Goal: Task Accomplishment & Management: Manage account settings

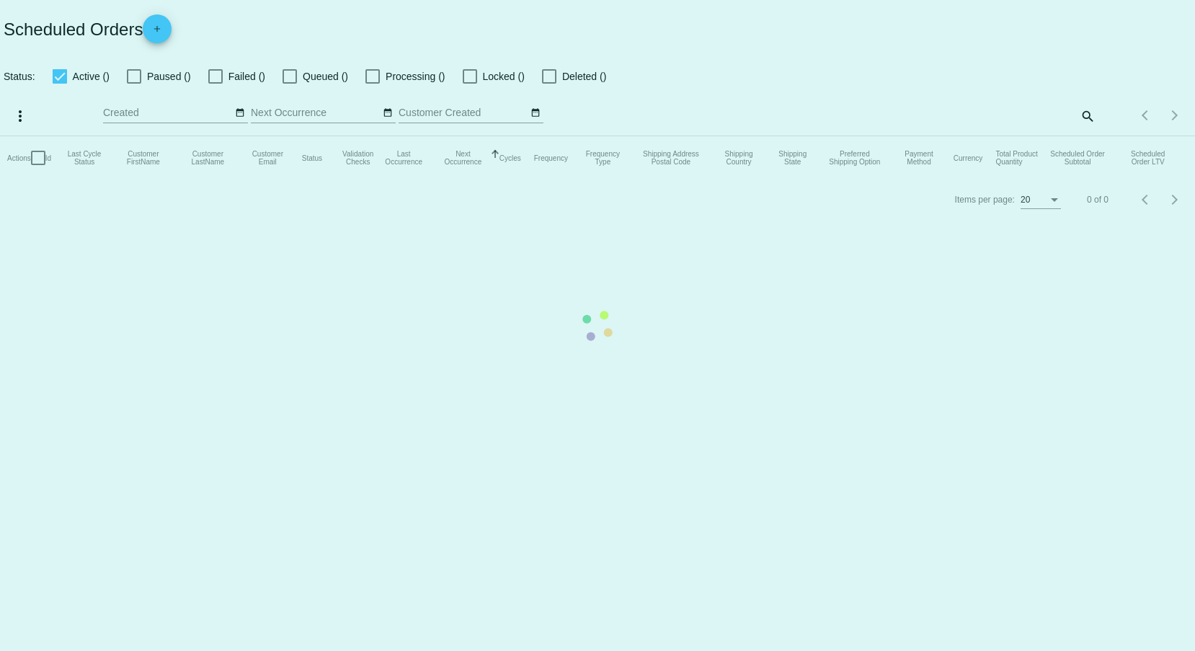
type input "08/21/2025 - 08/22/2025"
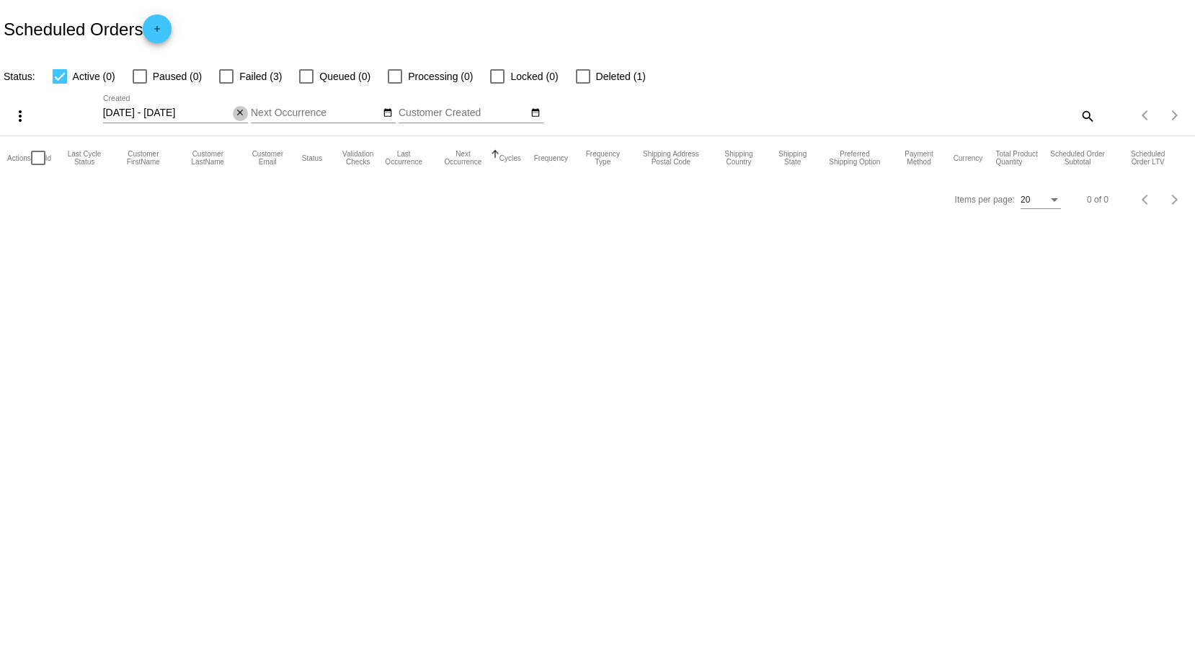
click at [244, 111] on mat-icon "close" at bounding box center [240, 113] width 10 height 12
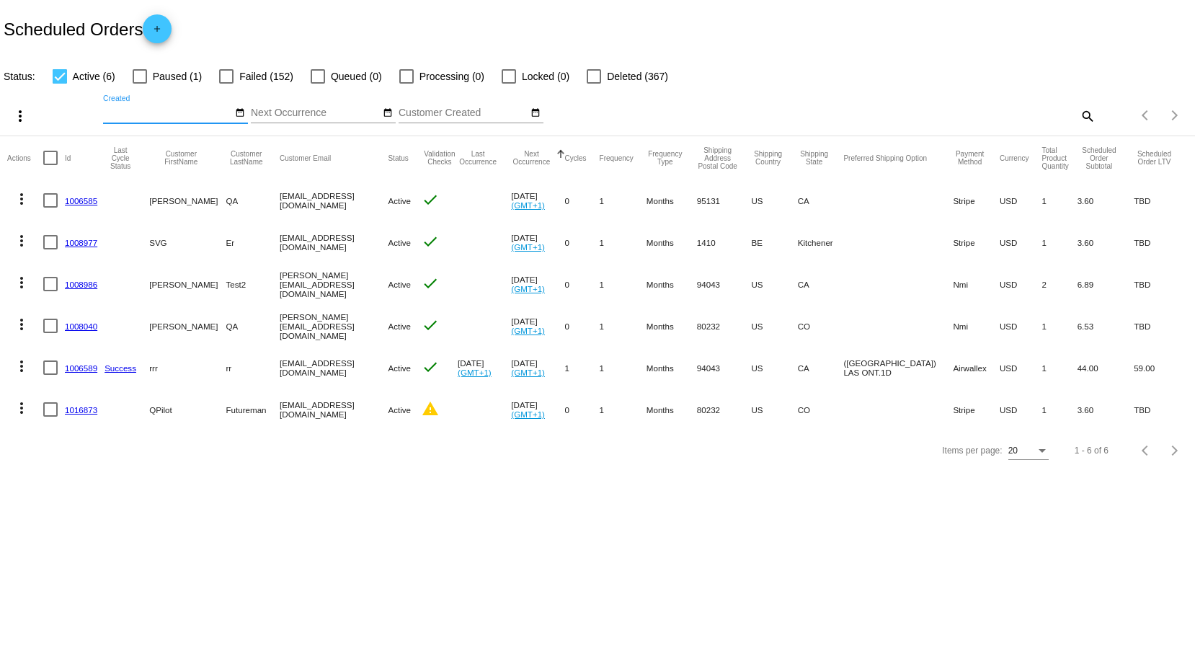
drag, startPoint x: 380, startPoint y: 259, endPoint x: 451, endPoint y: 271, distance: 71.5
click at [415, 259] on mat-table "Actions Id Last Cycle Status Customer FirstName Customer LastName Customer Emai…" at bounding box center [597, 283] width 1195 height 294
click at [463, 489] on body "Scheduled Orders add Status: Active (6) Paused (1) Failed (152) Queued (0) Proc…" at bounding box center [597, 325] width 1195 height 651
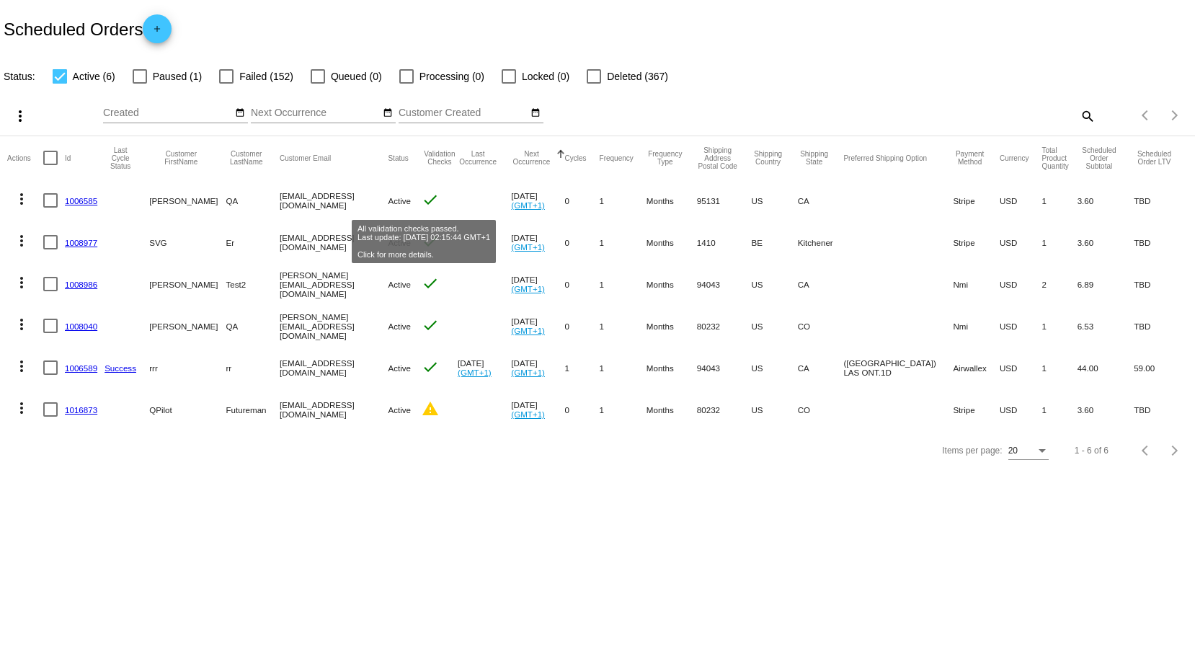
drag, startPoint x: 584, startPoint y: 331, endPoint x: 311, endPoint y: 183, distance: 311.1
click at [311, 183] on mat-table "Actions Id Last Cycle Status Customer FirstName Customer LastName Customer Emai…" at bounding box center [597, 283] width 1195 height 294
click at [488, 447] on div "Items per page: 20 1 - 6 of 6" at bounding box center [597, 450] width 1195 height 40
drag, startPoint x: 616, startPoint y: 409, endPoint x: 438, endPoint y: 233, distance: 249.7
click at [438, 233] on mat-table "Actions Id Last Cycle Status Customer FirstName Customer LastName Customer Emai…" at bounding box center [597, 283] width 1195 height 294
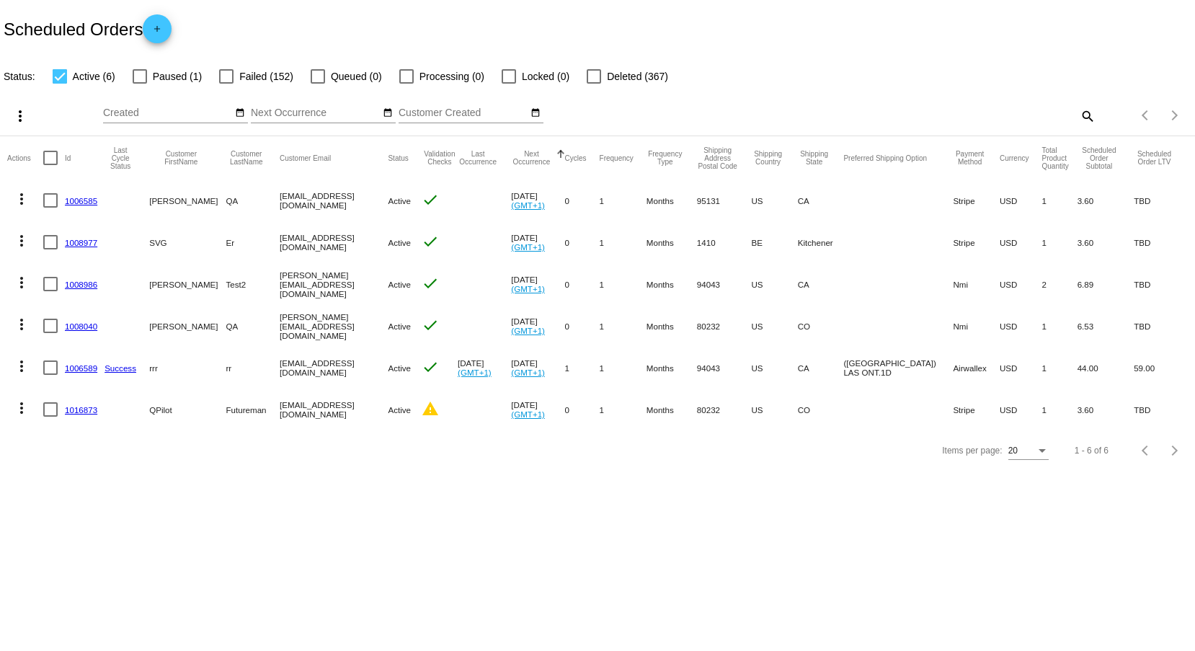
click at [566, 458] on div "Items per page: 20 1 - 6 of 6" at bounding box center [597, 450] width 1195 height 40
drag, startPoint x: 330, startPoint y: 213, endPoint x: 226, endPoint y: 213, distance: 103.8
click at [235, 209] on mat-row "more_vert 1006585 Svitlana QA svitglus@gmail.com Active check Sep 10 2025 (GMT+…" at bounding box center [597, 200] width 1180 height 42
click at [311, 360] on mat-cell "[EMAIL_ADDRESS][DOMAIN_NAME]" at bounding box center [334, 368] width 108 height 42
drag, startPoint x: 625, startPoint y: 360, endPoint x: 607, endPoint y: 357, distance: 19.1
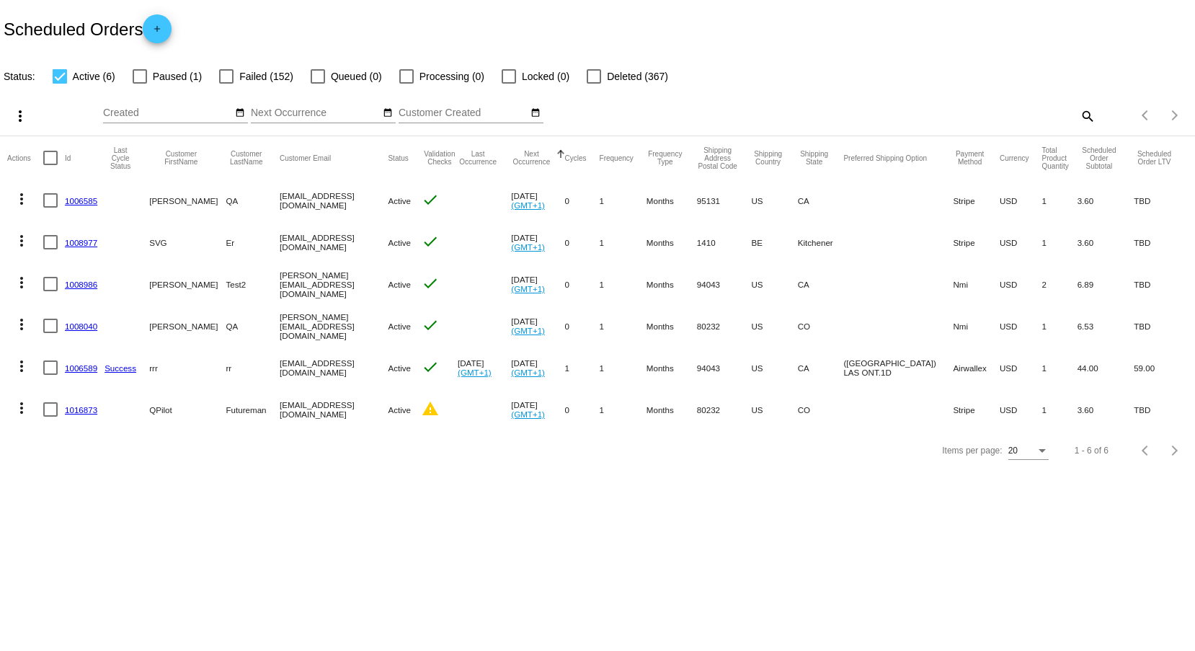
click at [607, 357] on mat-row "more_vert 1006589 Success rrr rr svetglus3+20@gmail.com Active check Aug 15 202…" at bounding box center [597, 368] width 1180 height 42
click at [692, 424] on mat-cell "Months" at bounding box center [671, 409] width 50 height 42
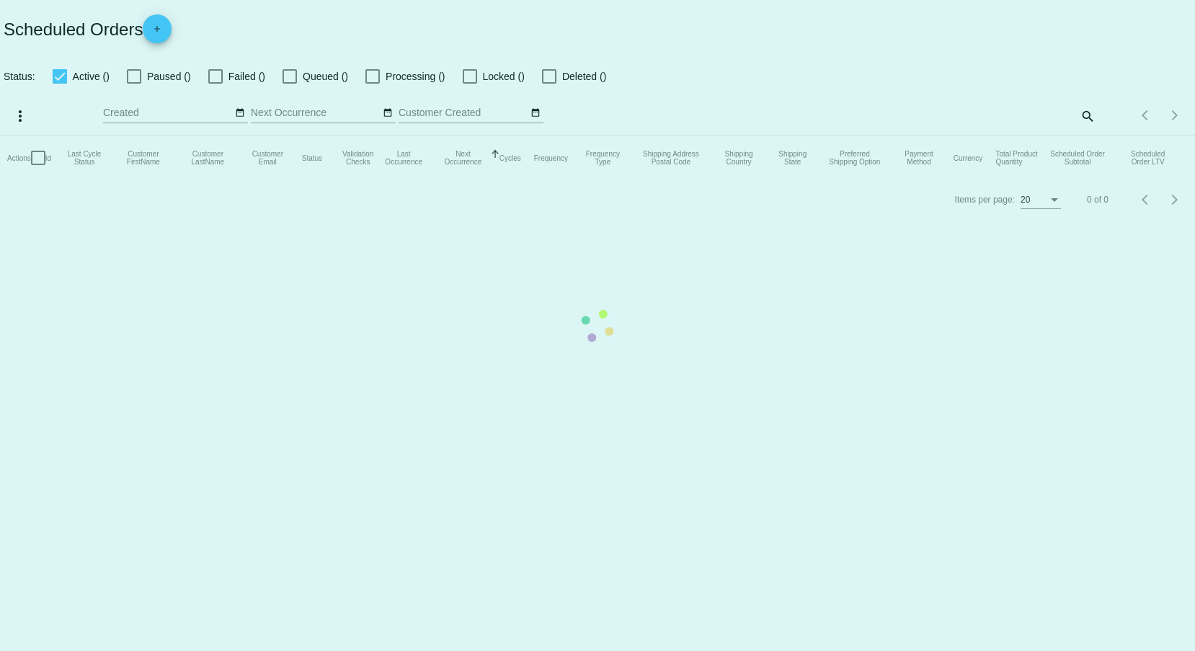
drag, startPoint x: 516, startPoint y: 391, endPoint x: 345, endPoint y: 372, distance: 171.9
click at [514, 179] on mat-table "Actions Id Last Cycle Status Customer FirstName Customer LastName Customer Emai…" at bounding box center [597, 157] width 1195 height 43
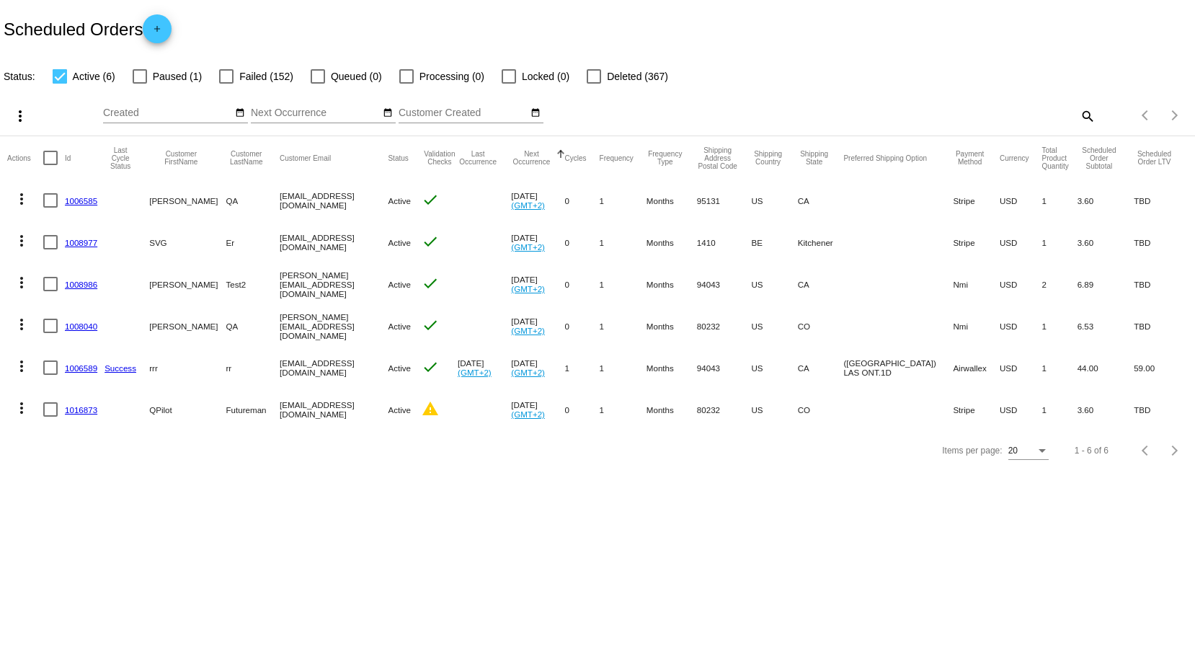
drag, startPoint x: 371, startPoint y: 389, endPoint x: 471, endPoint y: 407, distance: 101.1
click at [426, 389] on mat-row "more_vert 1016873 QPilot Futureman qpilot.futuremane@yahoo.com Active warning O…" at bounding box center [597, 409] width 1180 height 42
click at [386, 447] on div "Items per page: 20 1 - 6 of 6" at bounding box center [597, 450] width 1195 height 40
click at [155, 73] on span "Paused (1)" at bounding box center [177, 76] width 49 height 17
click at [140, 84] on input "Paused (1)" at bounding box center [139, 84] width 1 height 1
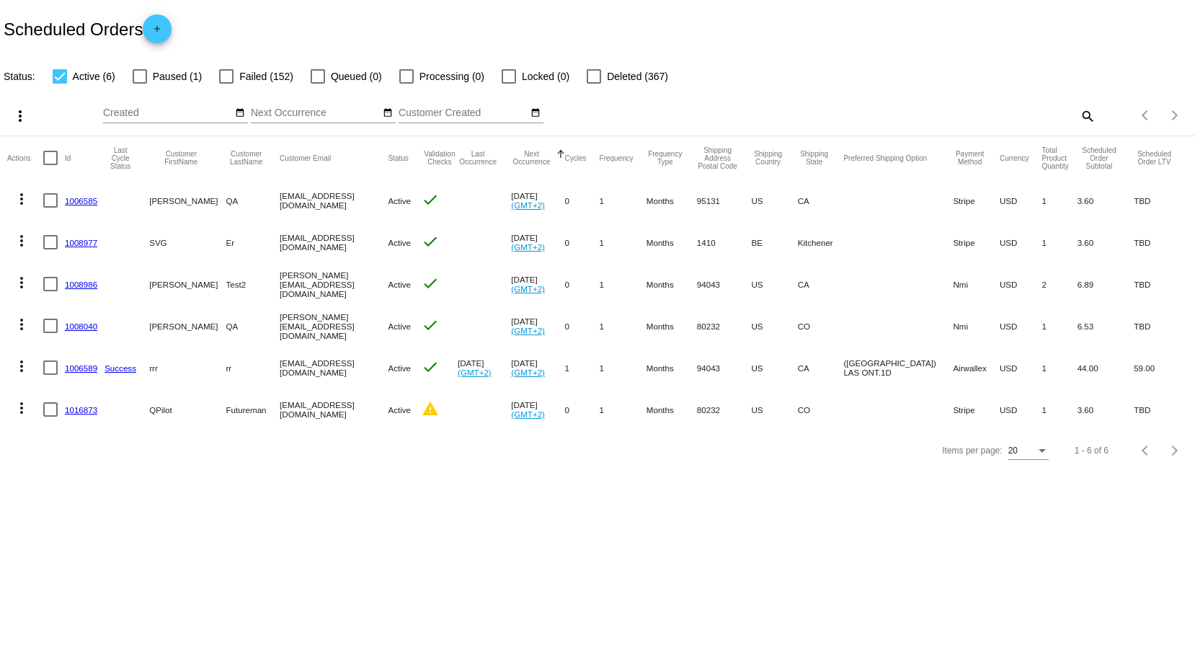
checkbox input "true"
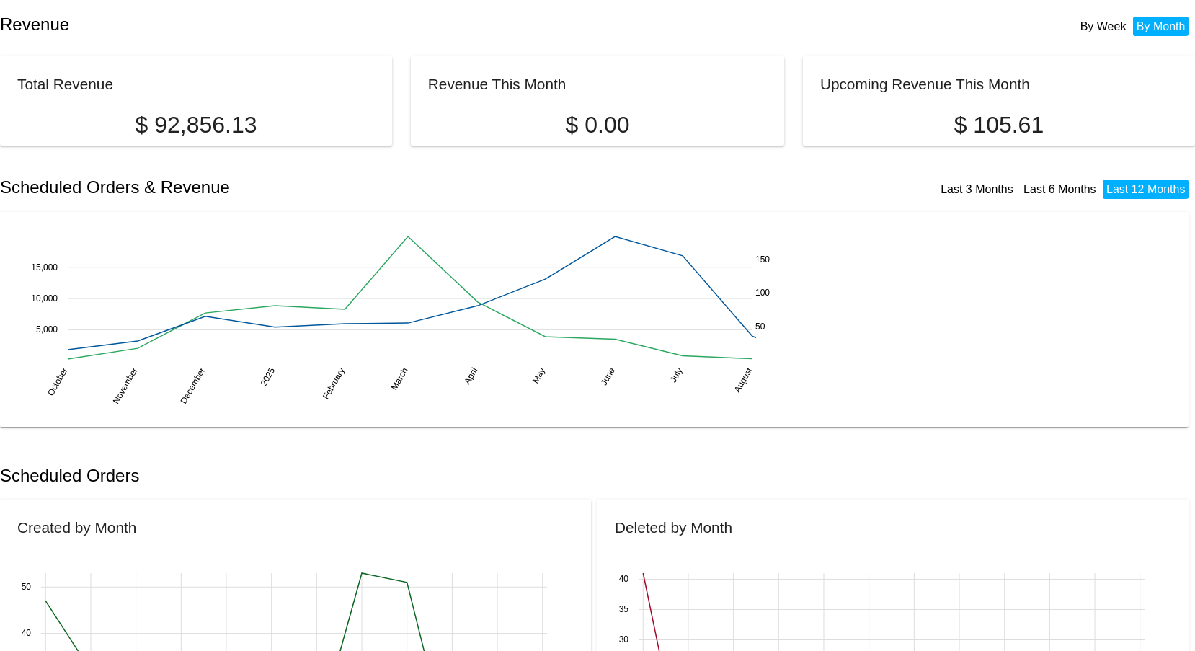
click at [241, 51] on article "Total Revenue $ 92,856.13" at bounding box center [199, 93] width 398 height 89
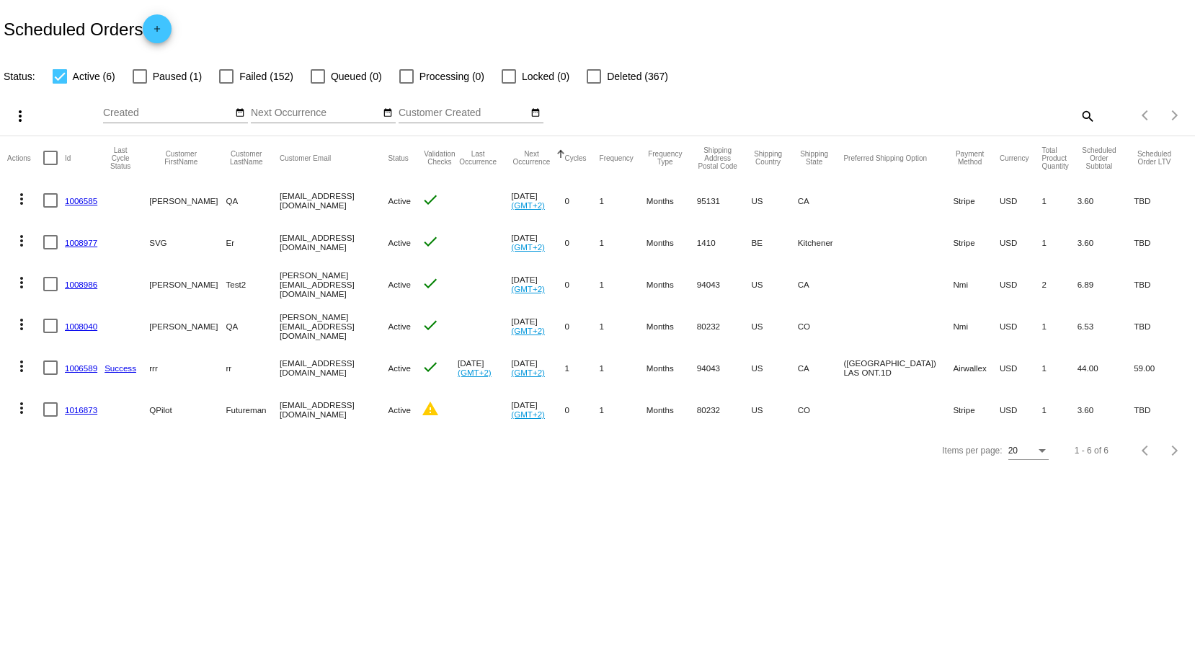
drag, startPoint x: 332, startPoint y: 367, endPoint x: 391, endPoint y: 385, distance: 60.9
click at [360, 373] on mat-row "more_vert 1006589 Success rrr rr svetglus3+20@gmail.com Active check Aug 15 202…" at bounding box center [597, 368] width 1180 height 42
click at [399, 396] on mat-cell "Active" at bounding box center [404, 409] width 33 height 42
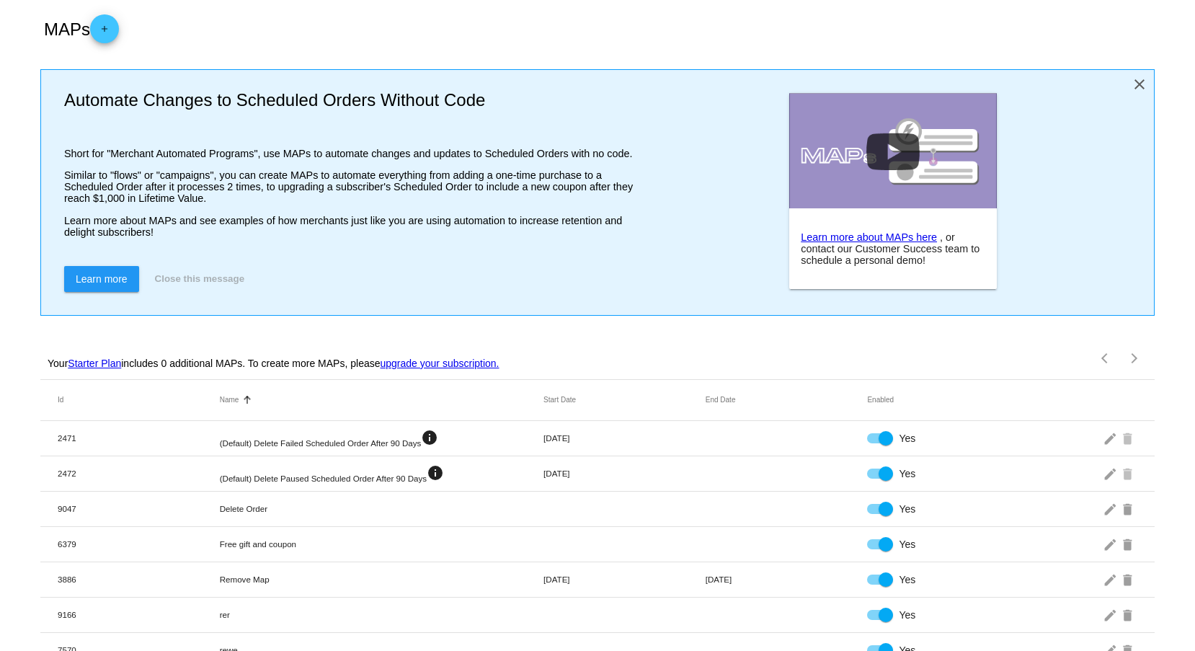
click at [1131, 86] on mat-icon "close" at bounding box center [1139, 84] width 17 height 17
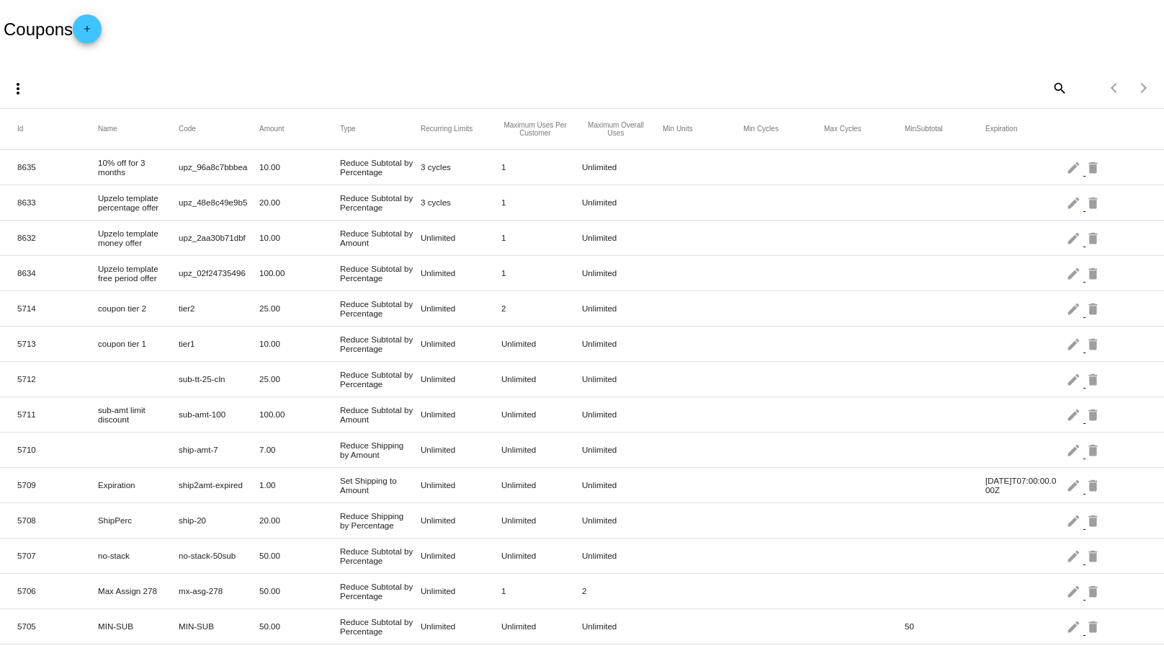
click at [24, 82] on mat-icon "more_vert" at bounding box center [17, 88] width 17 height 17
click at [73, 115] on button "file_download Export" at bounding box center [46, 124] width 84 height 35
click at [527, 49] on div "Coupons add" at bounding box center [582, 29] width 1164 height 58
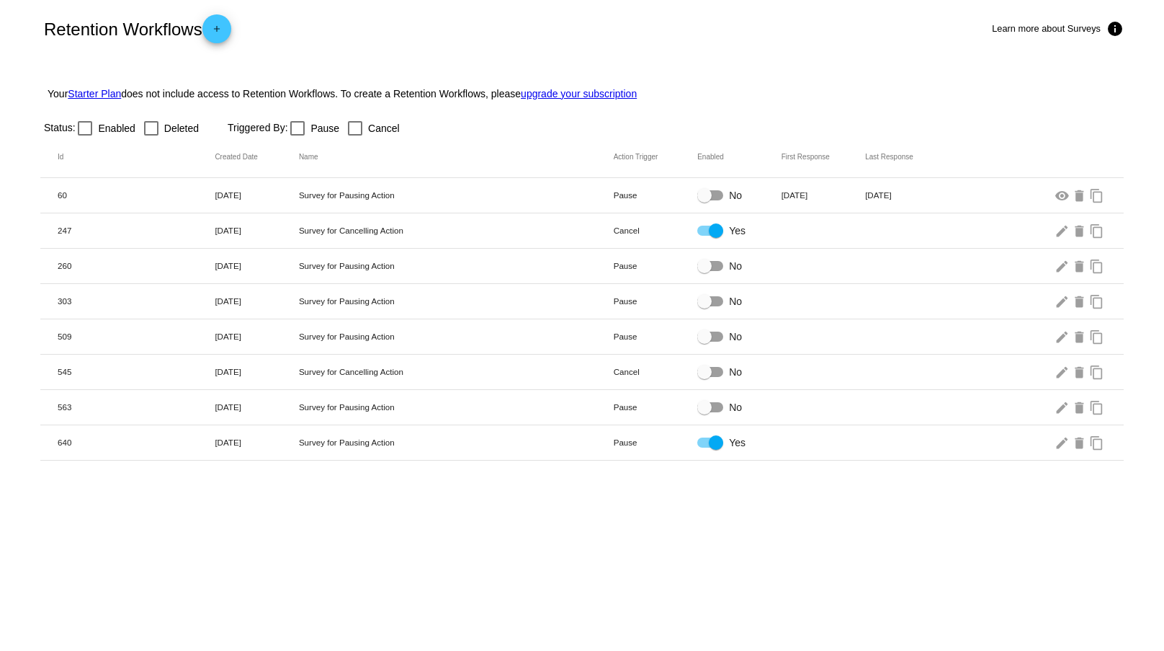
click at [579, 92] on link "upgrade your subscription" at bounding box center [579, 94] width 116 height 12
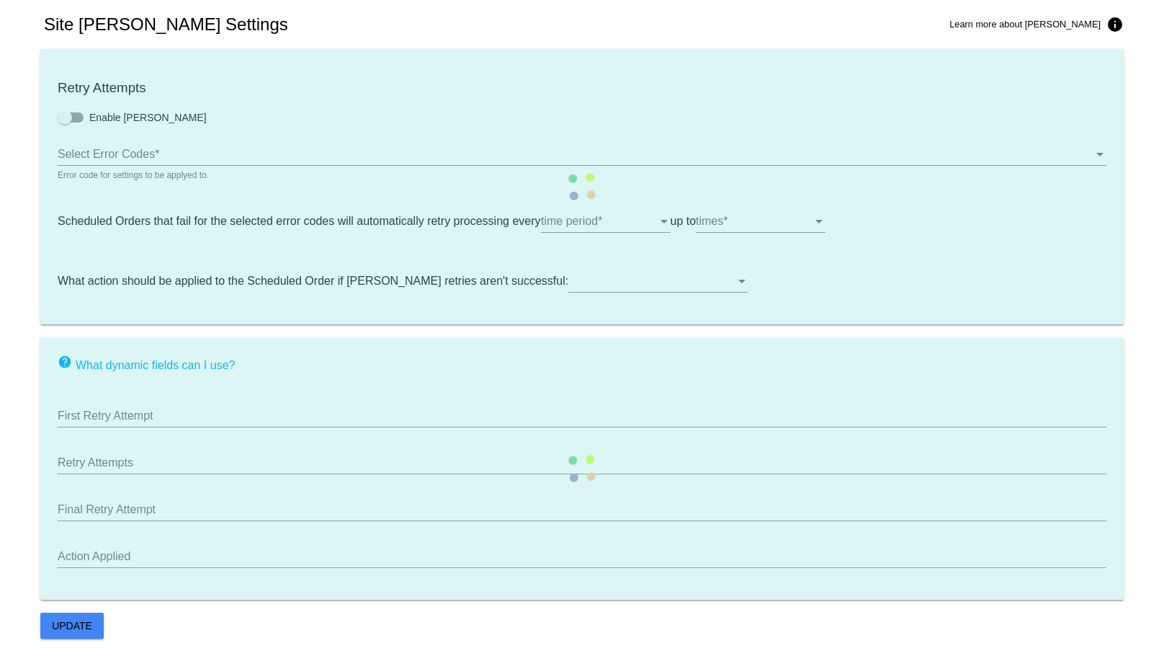
type input "If no changes are made, we will automatically retry processing your {{Scheduled…"
type input "If no changes are made, we will automatically {{DunningAction}} your {{Schedule…"
type input "Your {{ScheduledOrder}} was {{DunningAction}}."
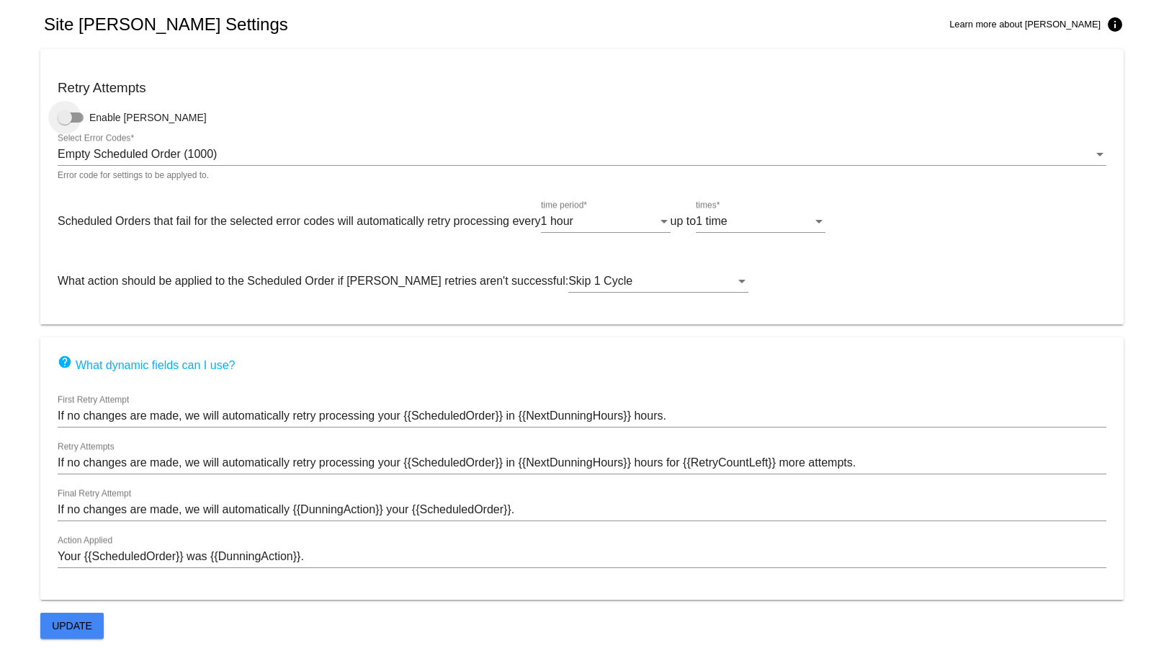
click at [73, 117] on div at bounding box center [71, 117] width 26 height 10
click at [65, 122] on input "Enable Dunning" at bounding box center [64, 122] width 1 height 1
checkbox input "true"
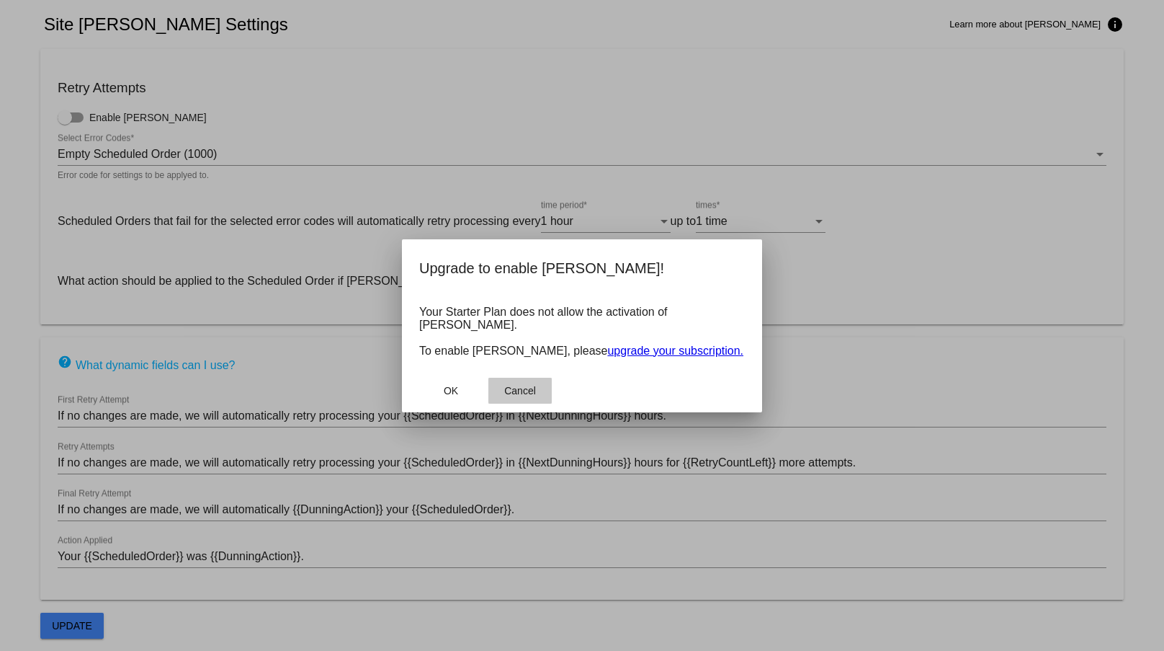
click at [520, 378] on button "Cancel" at bounding box center [520, 391] width 63 height 26
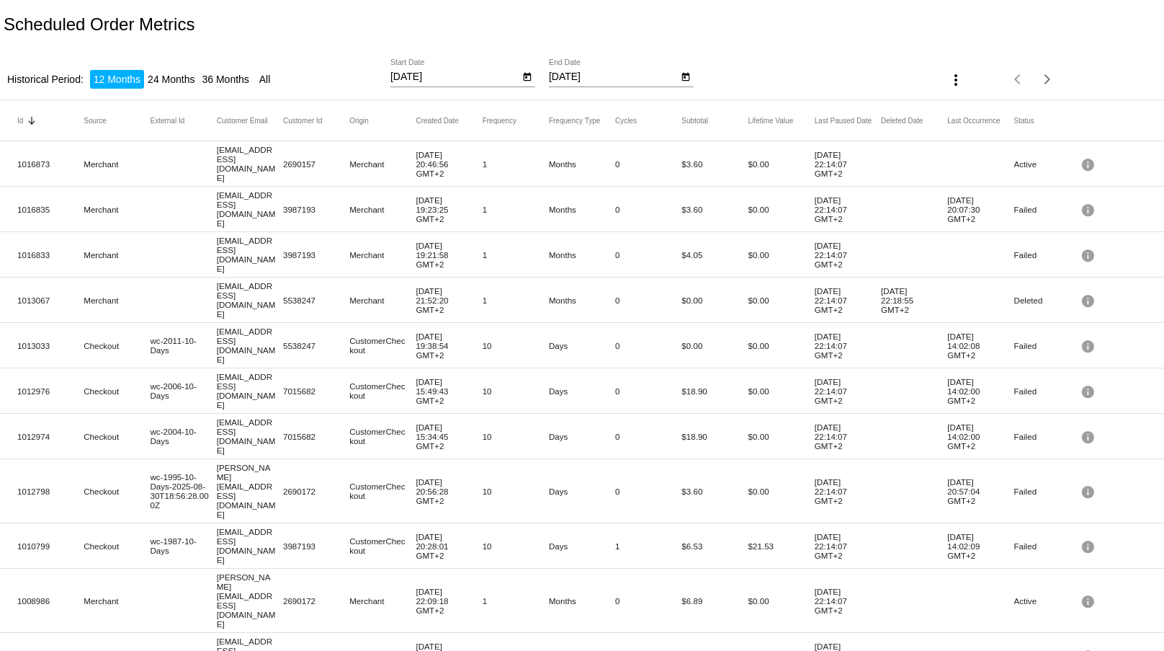
click at [252, 76] on li "36 Months" at bounding box center [225, 79] width 54 height 19
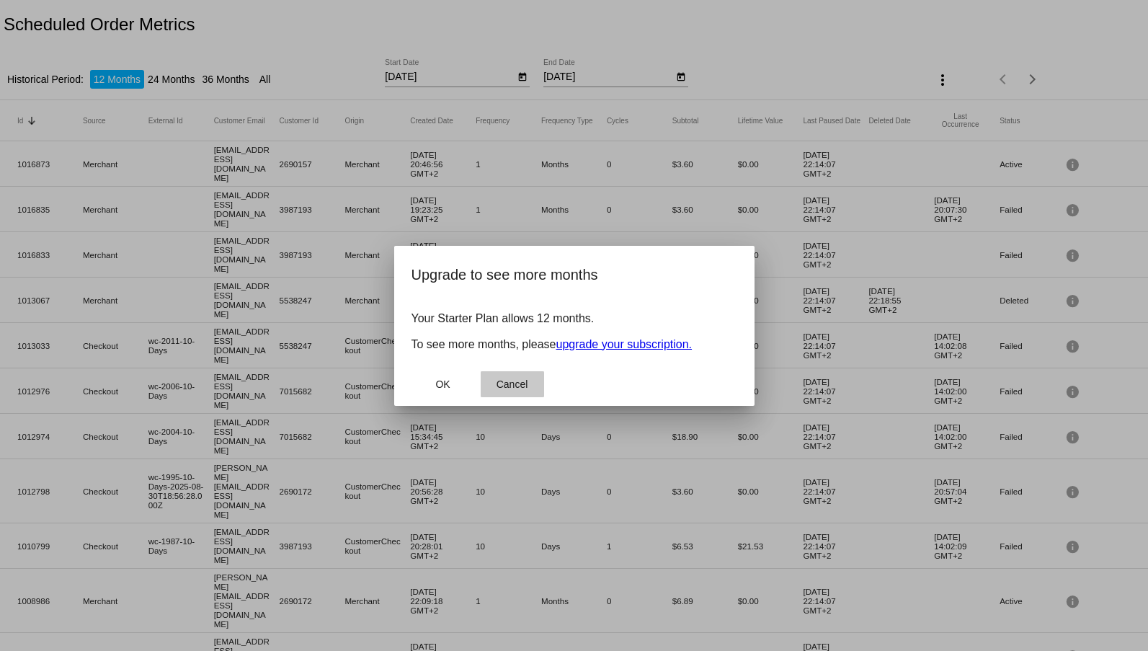
click at [522, 393] on button "Cancel" at bounding box center [512, 384] width 63 height 26
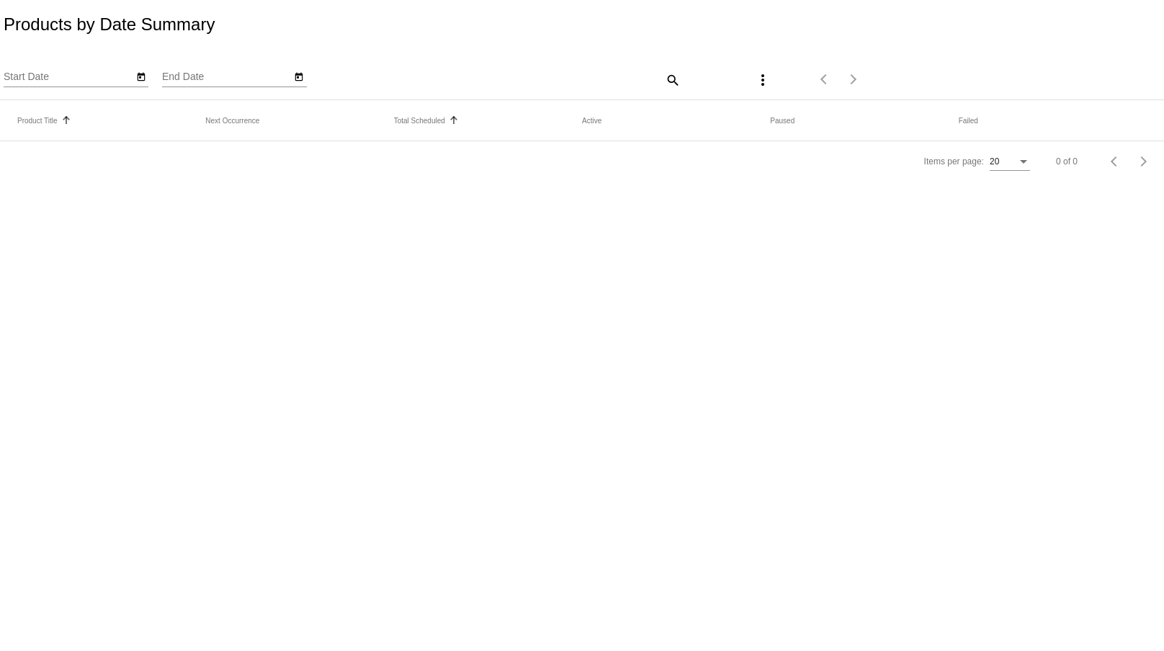
type input "[DATE]"
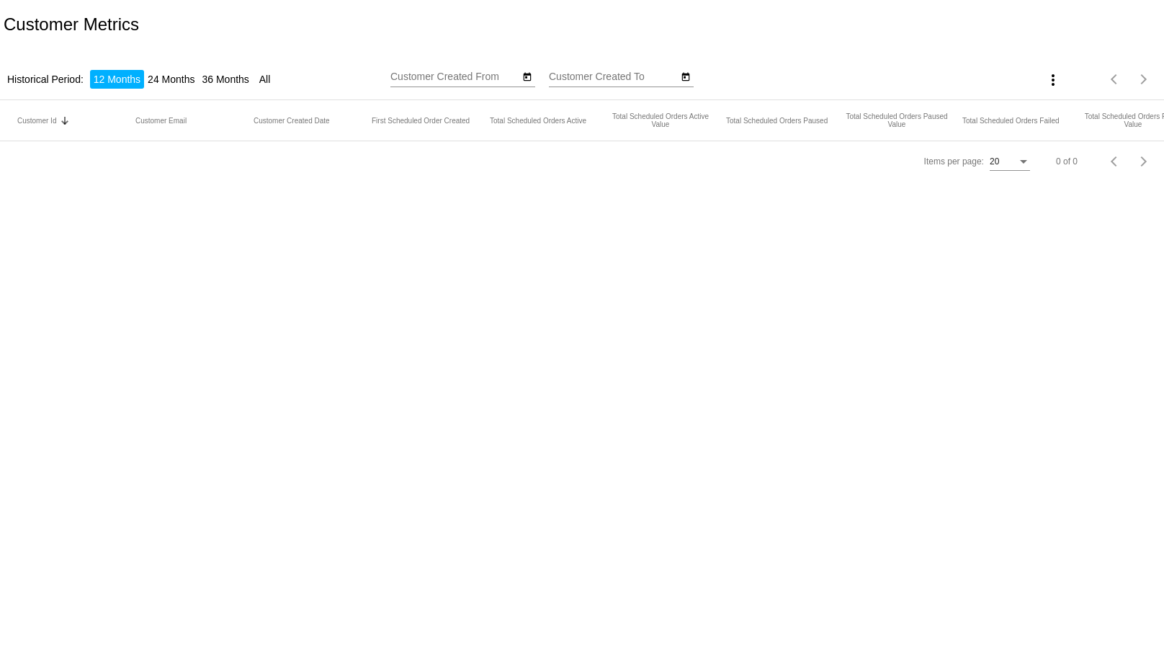
type input "9/2/2024"
type input "9/2/2025"
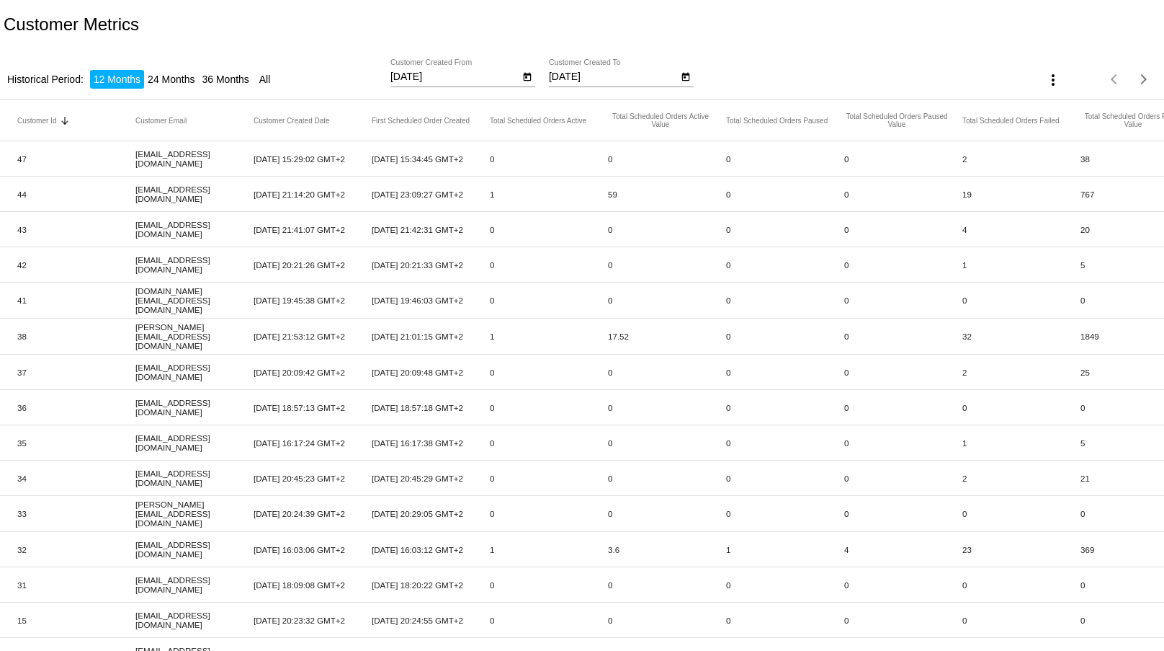
click at [244, 73] on li "36 Months" at bounding box center [225, 79] width 54 height 19
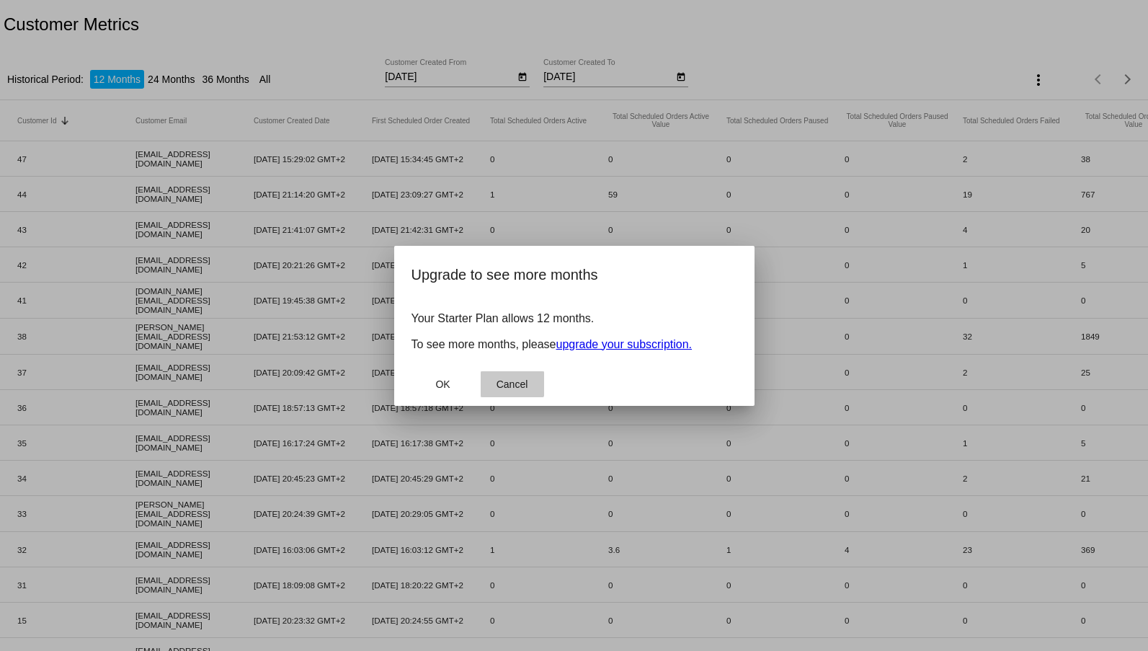
click at [504, 383] on span "Cancel" at bounding box center [512, 384] width 32 height 12
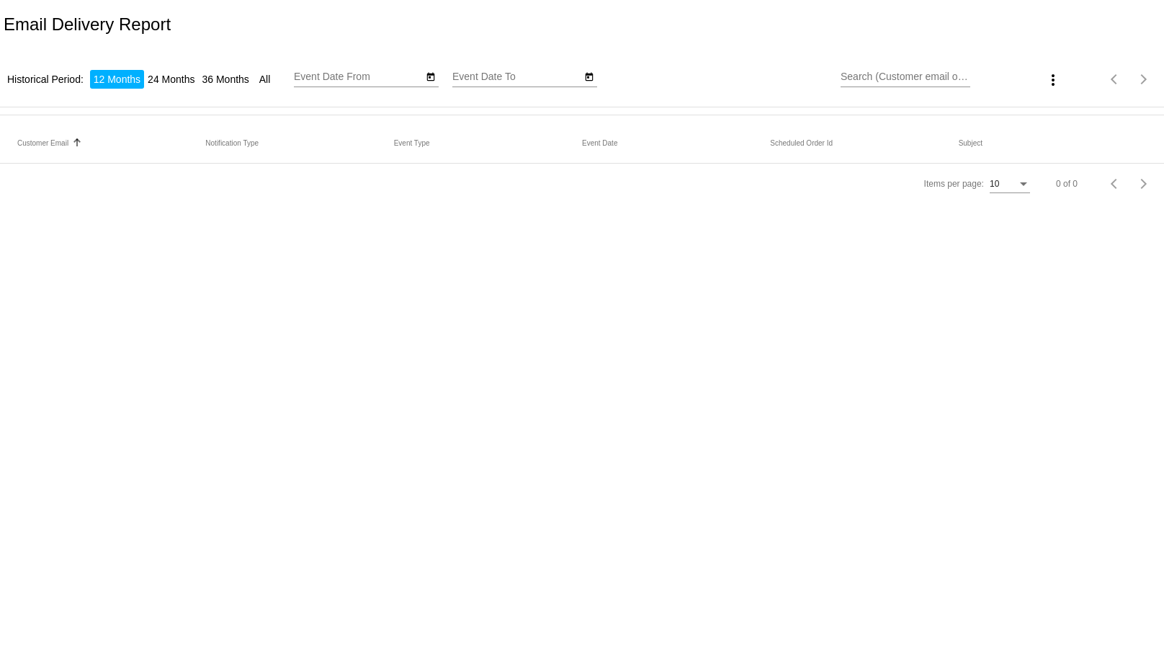
type input "9/2/2024"
type input "9/2/2025"
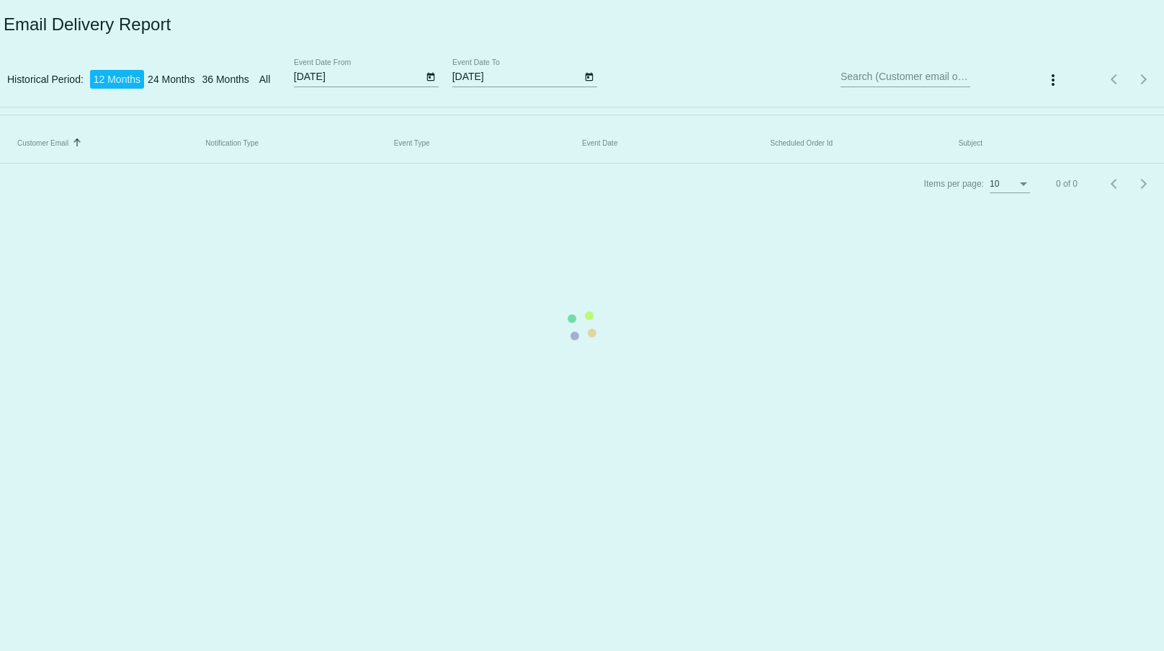
click at [698, 122] on mat-table "Customer Email Sorted by EmailTo ascending Notification Type Event Type Event D…" at bounding box center [582, 142] width 1164 height 41
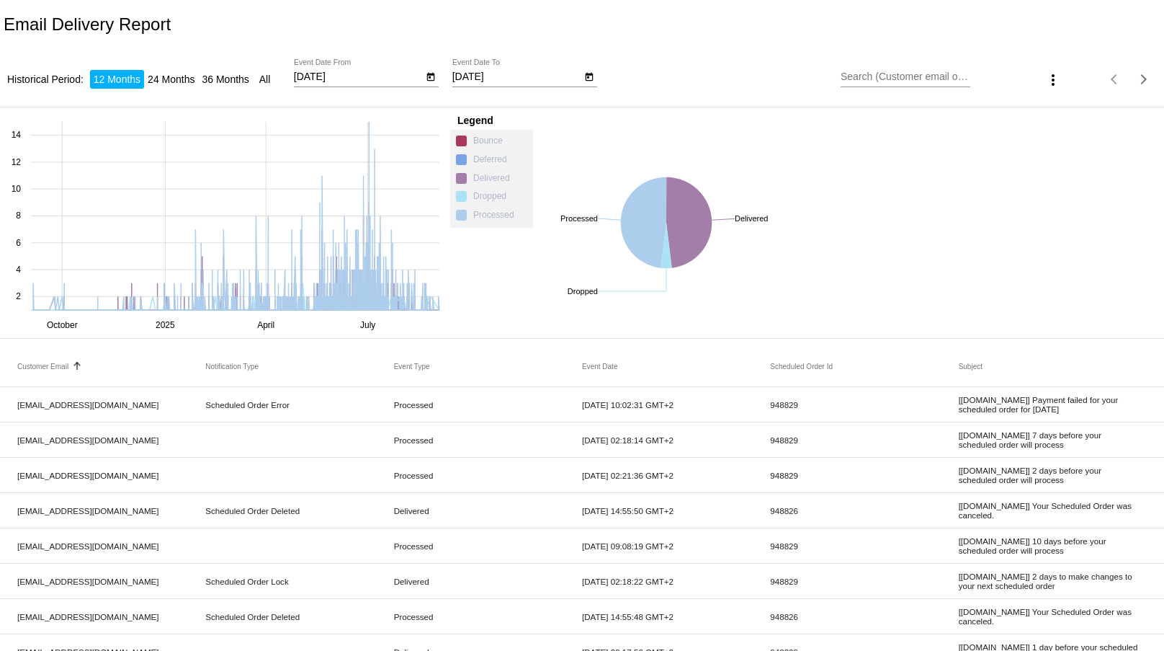
click at [1045, 76] on mat-icon "more_vert" at bounding box center [1053, 79] width 17 height 17
click at [1064, 115] on button "file_download Export" at bounding box center [1066, 116] width 84 height 35
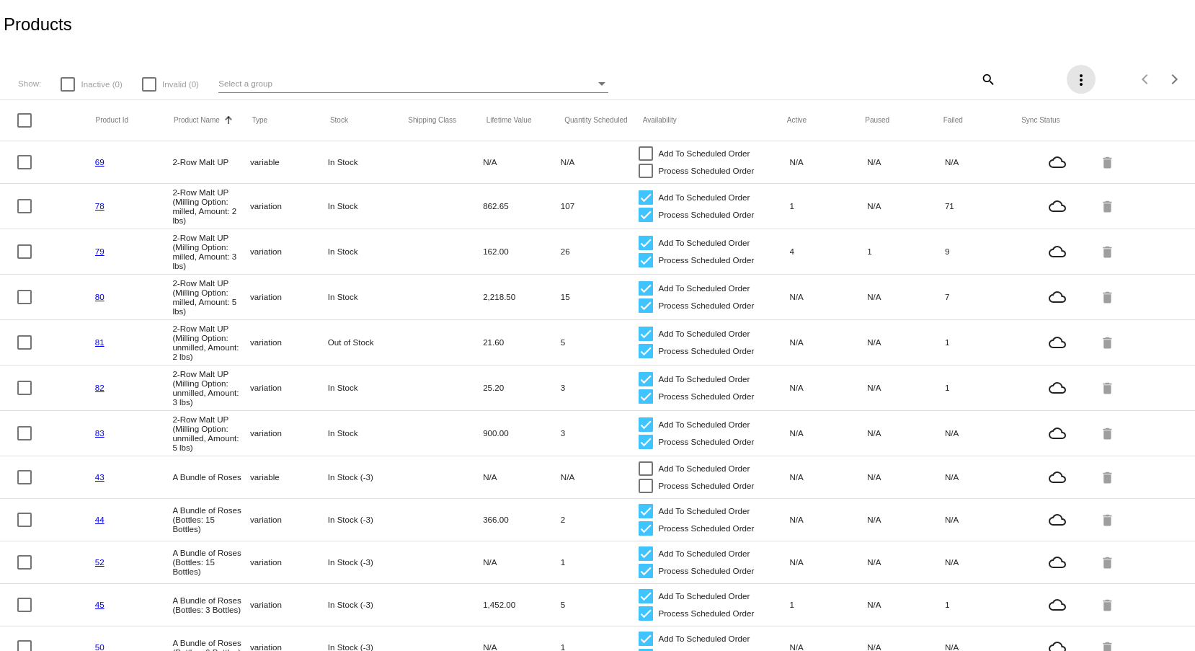
click at [1072, 71] on mat-icon "more_vert" at bounding box center [1080, 79] width 17 height 17
drag, startPoint x: 16, startPoint y: 170, endPoint x: 36, endPoint y: 170, distance: 20.2
click at [36, 170] on div at bounding box center [597, 325] width 1195 height 651
click at [30, 164] on div at bounding box center [24, 162] width 14 height 14
click at [24, 169] on input "checkbox" at bounding box center [24, 169] width 1 height 1
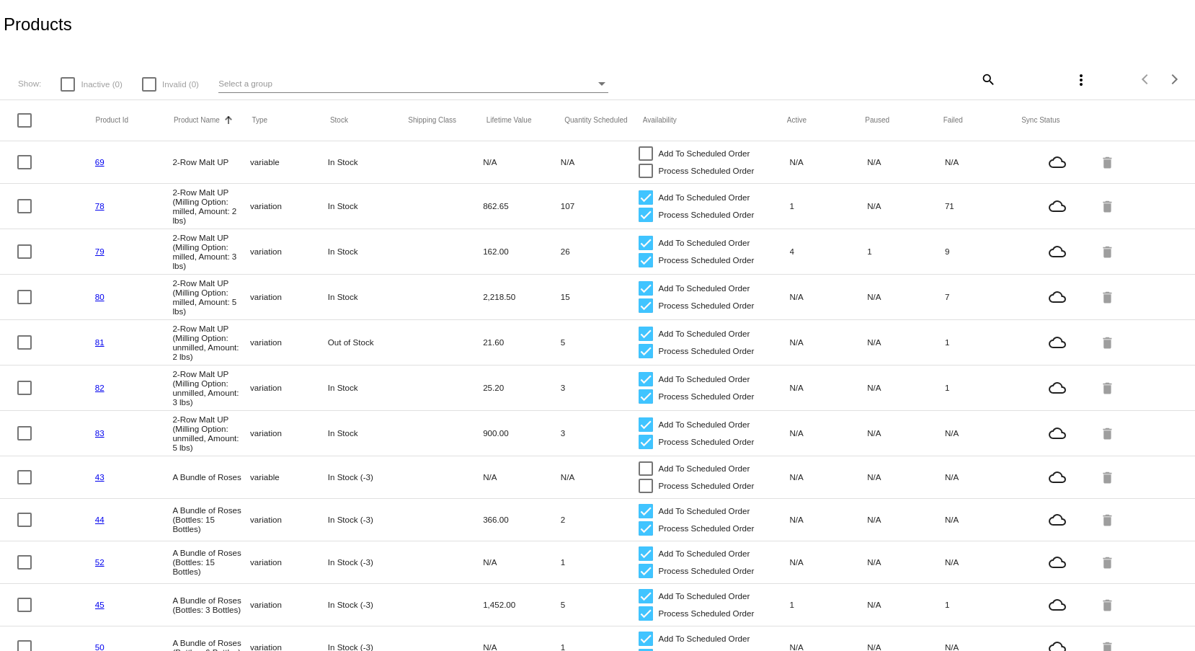
checkbox input "true"
click at [1072, 86] on mat-icon "more_vert" at bounding box center [1080, 79] width 17 height 17
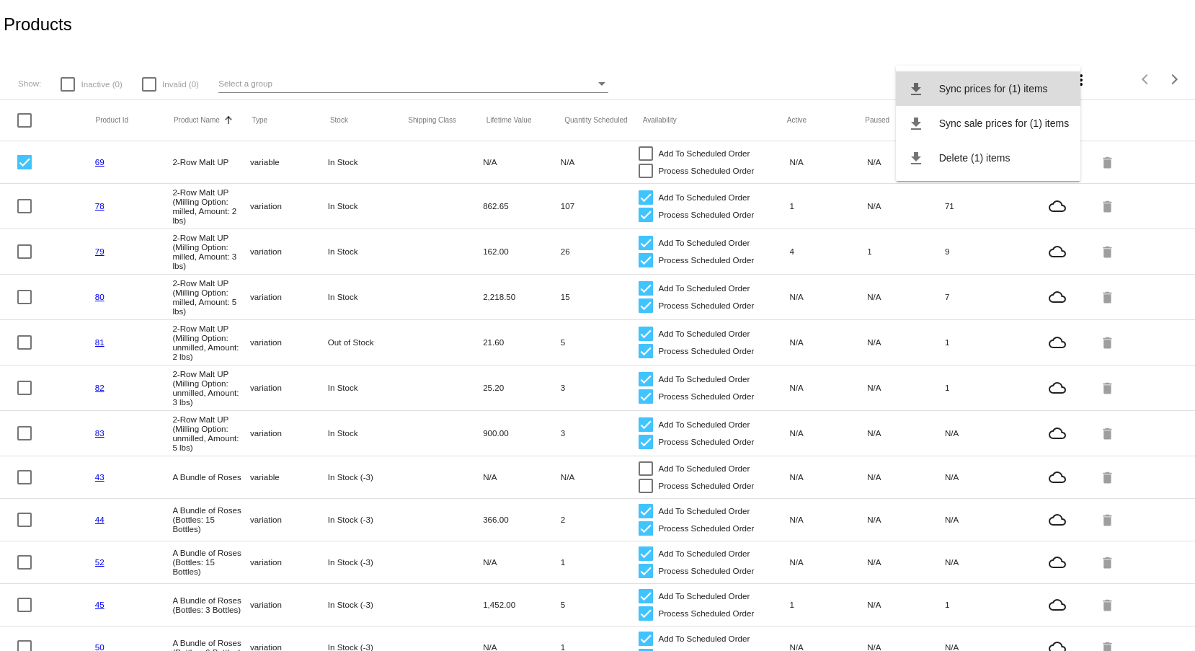
click at [968, 93] on span "Sync prices for (1) items" at bounding box center [993, 89] width 109 height 12
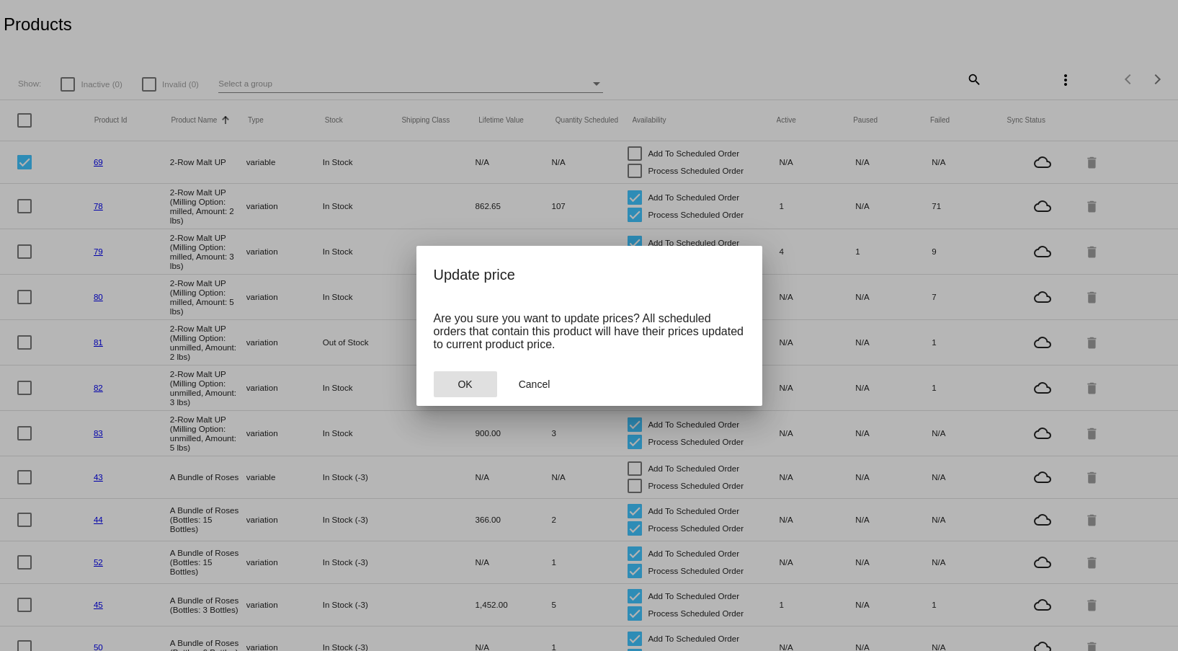
click at [470, 396] on button "OK" at bounding box center [465, 384] width 63 height 26
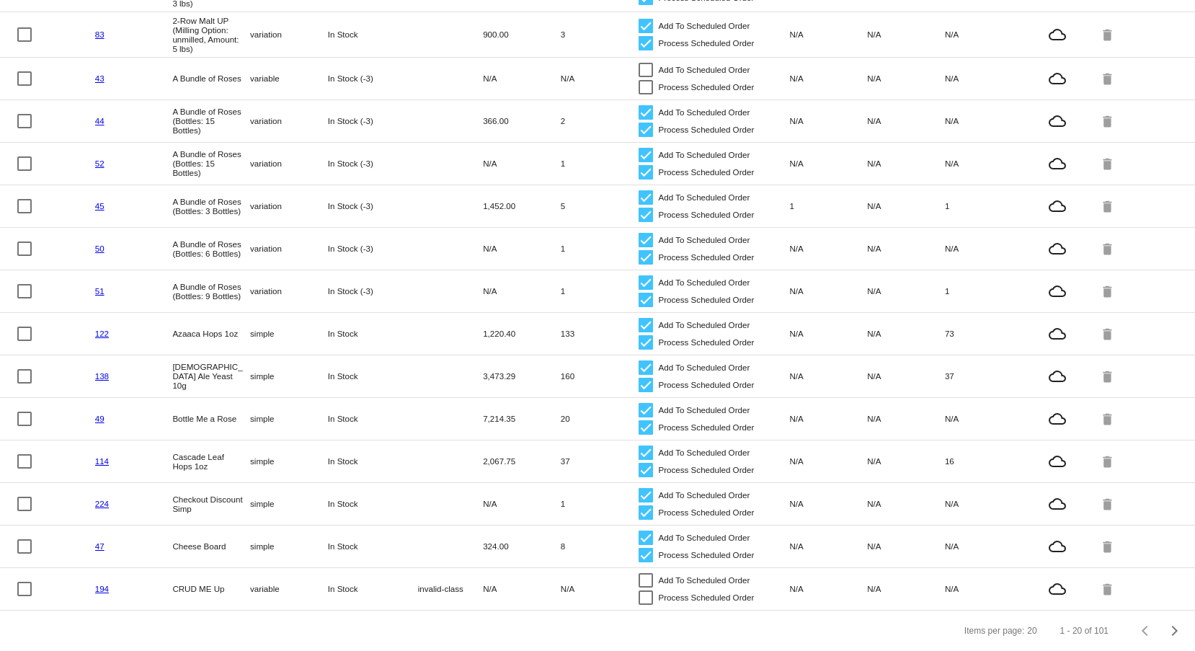
scroll to position [433, 0]
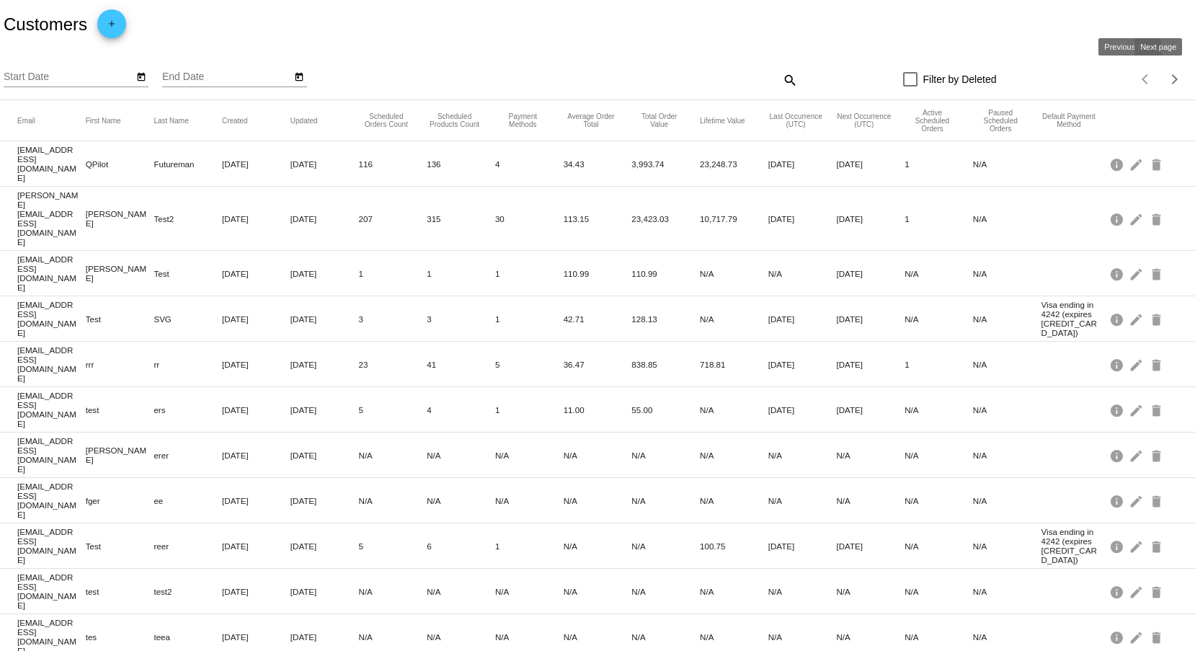
click at [1167, 80] on div "Next page" at bounding box center [1172, 79] width 10 height 10
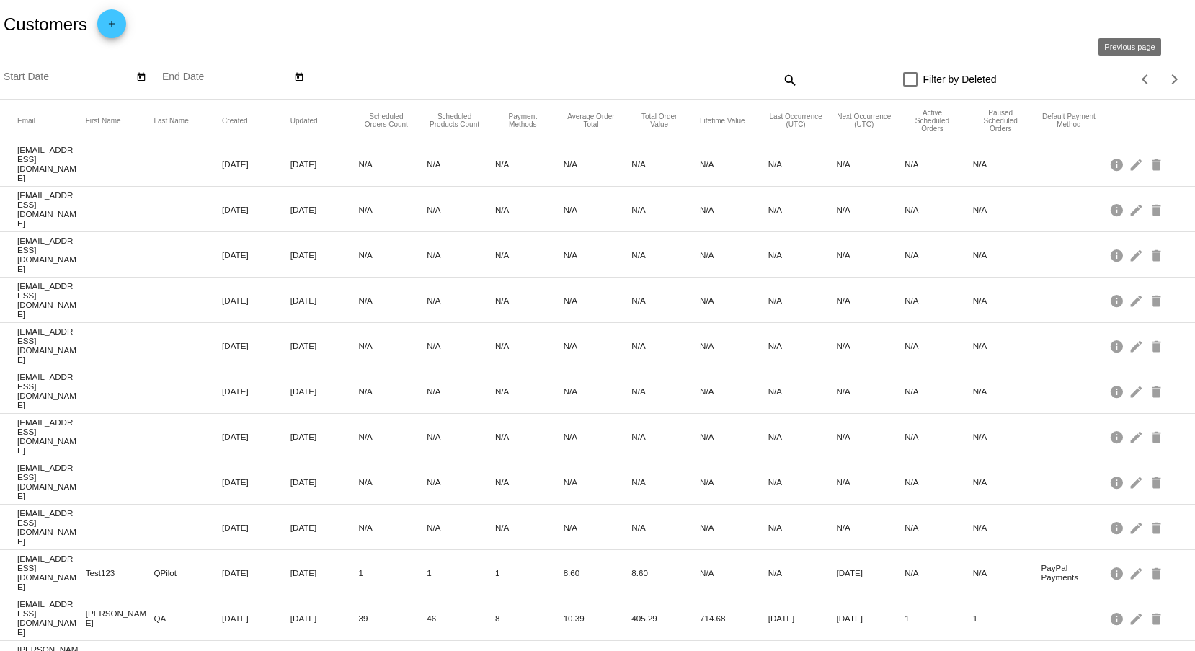
click at [1141, 78] on div "Previous page" at bounding box center [1146, 79] width 10 height 10
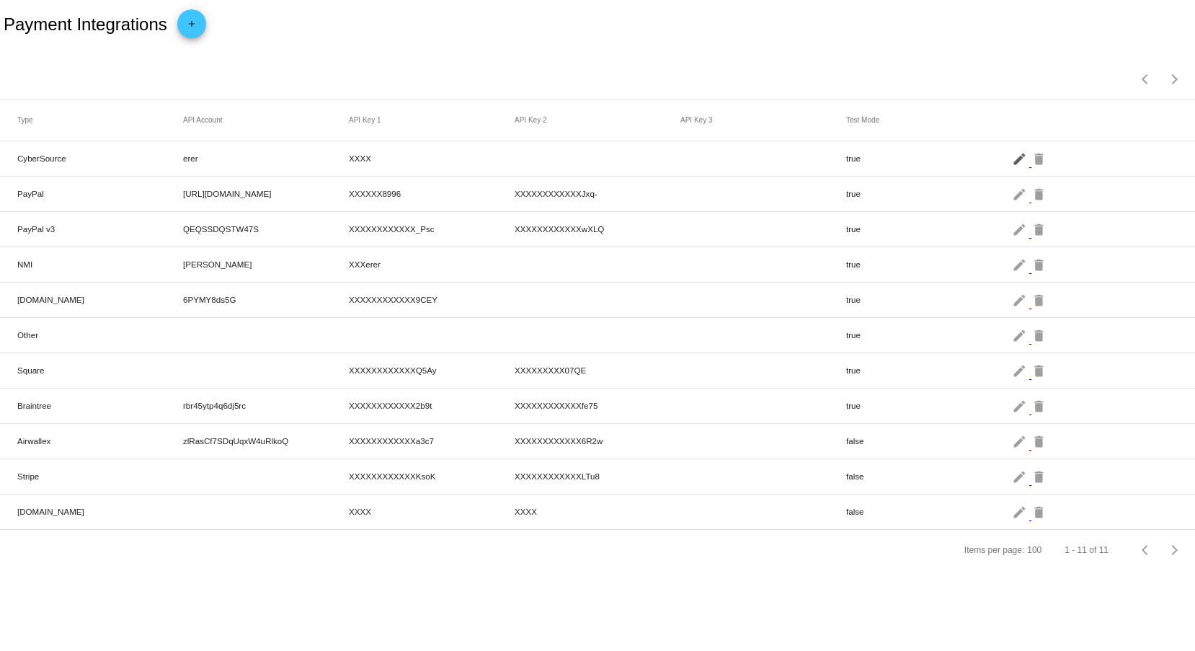
click at [1017, 155] on mat-icon "edit" at bounding box center [1020, 158] width 17 height 22
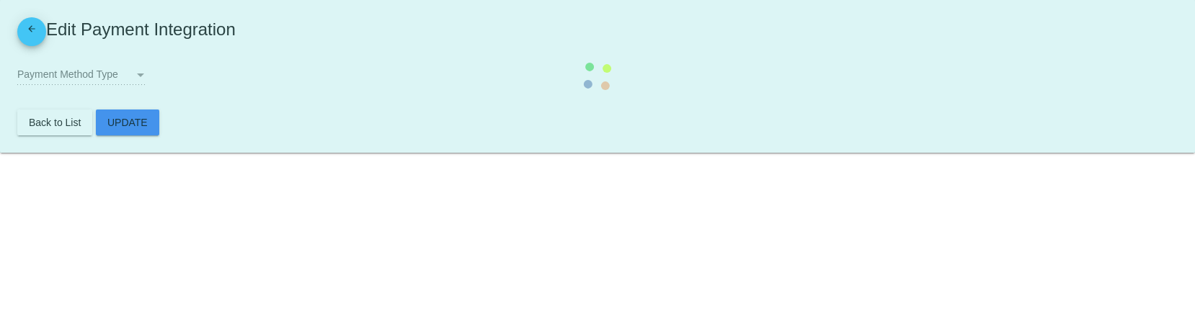
click at [630, 73] on mat-card "arrow_back Edit Payment Integration Payment Method Type Payment Method Type Bac…" at bounding box center [597, 76] width 1195 height 153
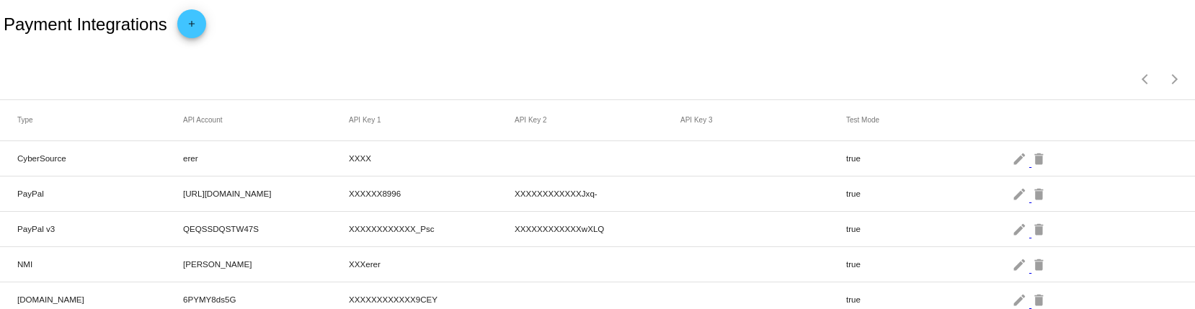
click at [172, 22] on div "Payment Integrations add" at bounding box center [597, 24] width 1195 height 49
click at [190, 35] on mat-icon "add" at bounding box center [191, 27] width 17 height 17
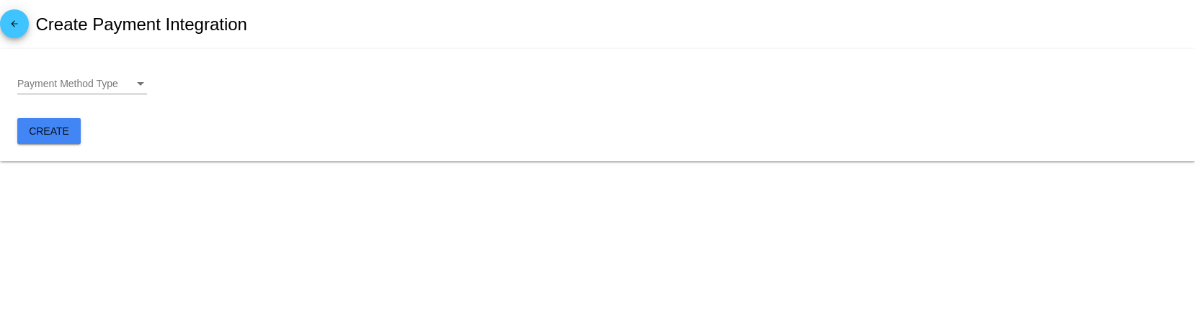
click at [100, 70] on div "Payment Method Type Payment Method Type" at bounding box center [82, 80] width 130 height 28
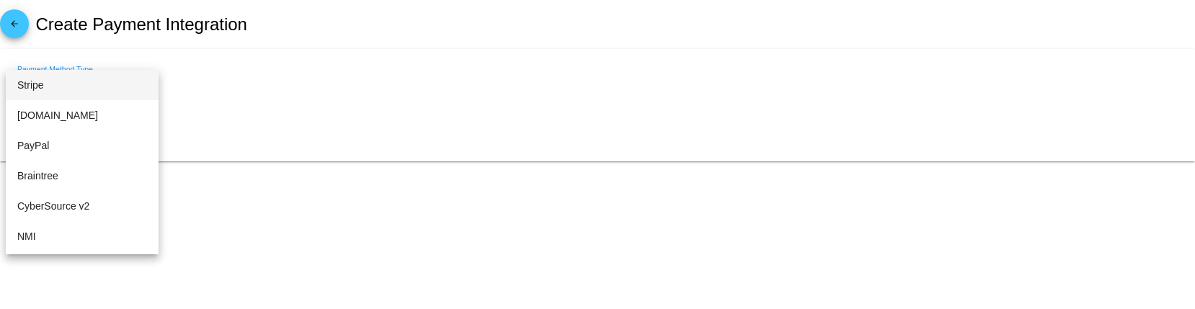
click at [96, 79] on span "Stripe" at bounding box center [82, 85] width 130 height 30
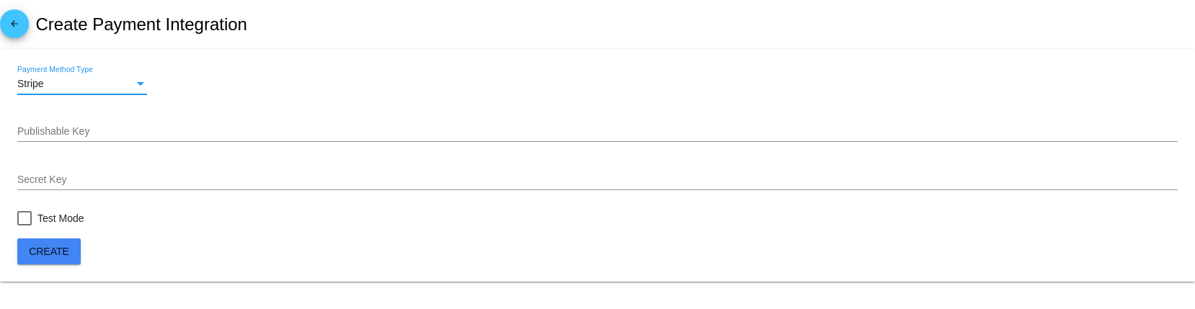
click at [9, 28] on mat-icon "arrow_back" at bounding box center [14, 27] width 17 height 17
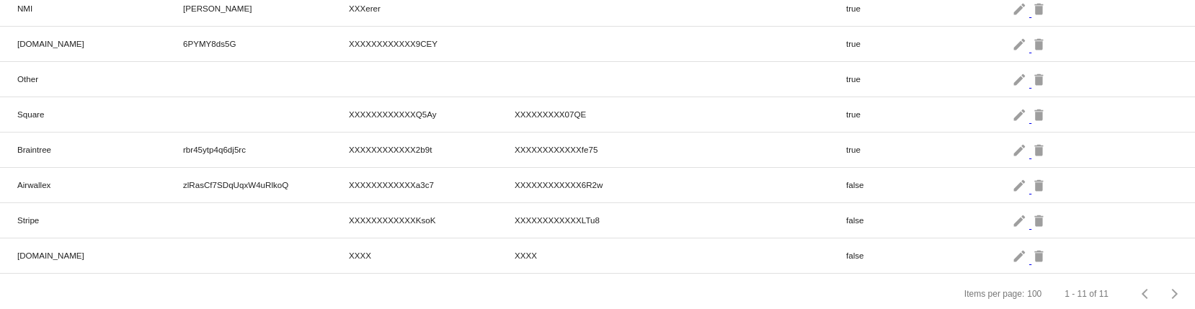
scroll to position [278, 0]
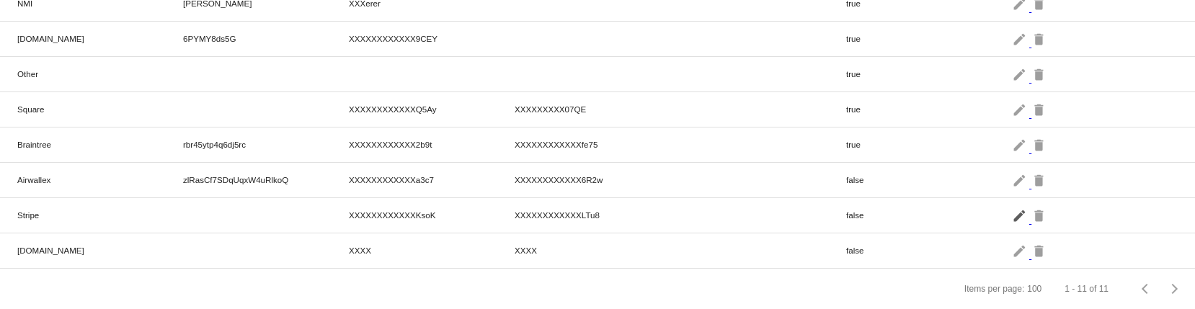
click at [1012, 204] on mat-icon "edit" at bounding box center [1020, 215] width 17 height 22
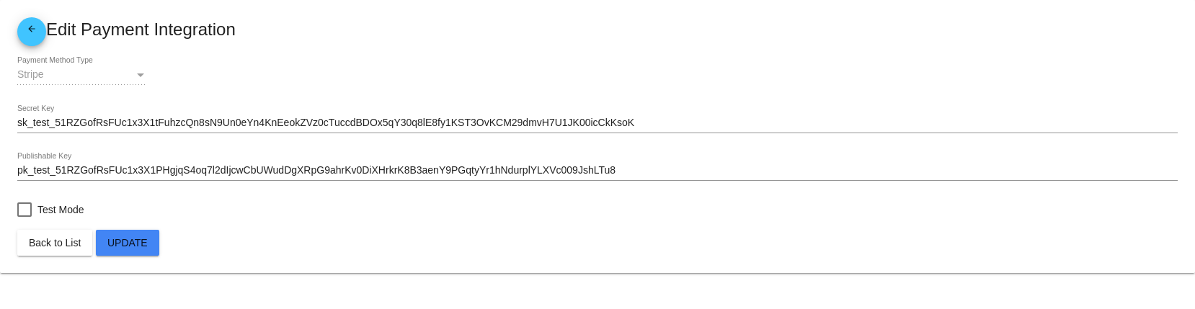
click at [32, 208] on label "Test Mode" at bounding box center [50, 209] width 67 height 17
click at [24, 217] on input "Test Mode" at bounding box center [24, 217] width 1 height 1
checkbox input "true"
click at [129, 254] on button "Update" at bounding box center [127, 243] width 63 height 26
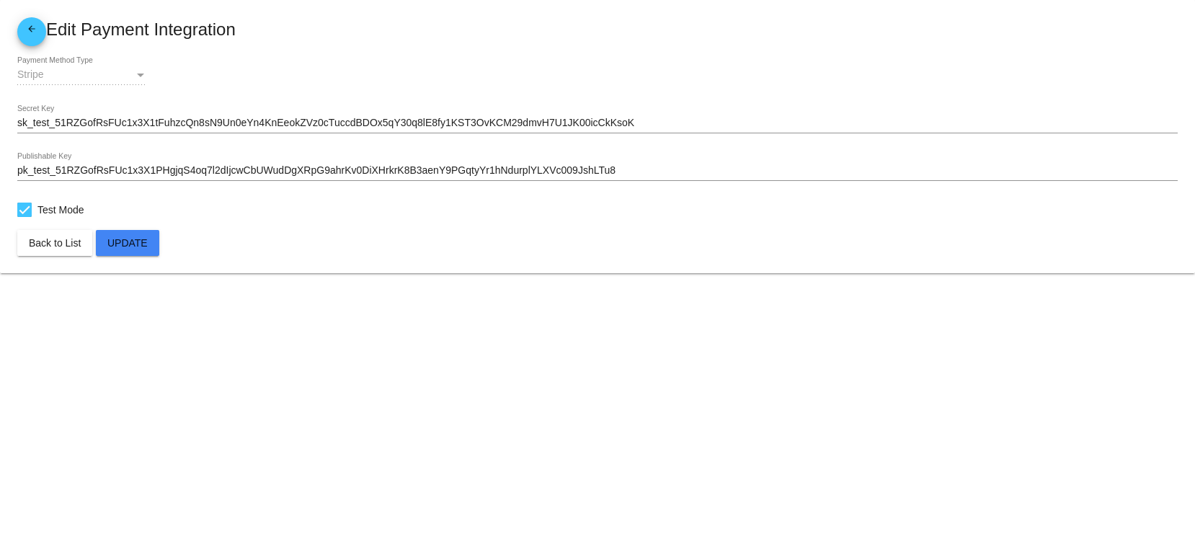
click at [141, 248] on span "Update" at bounding box center [127, 243] width 40 height 12
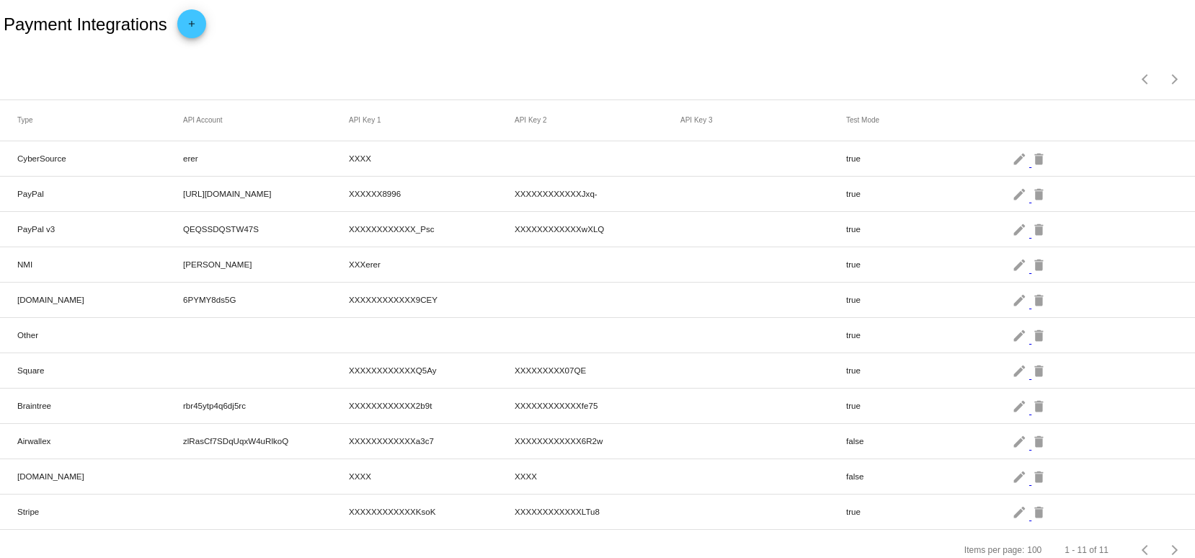
scroll to position [30, 0]
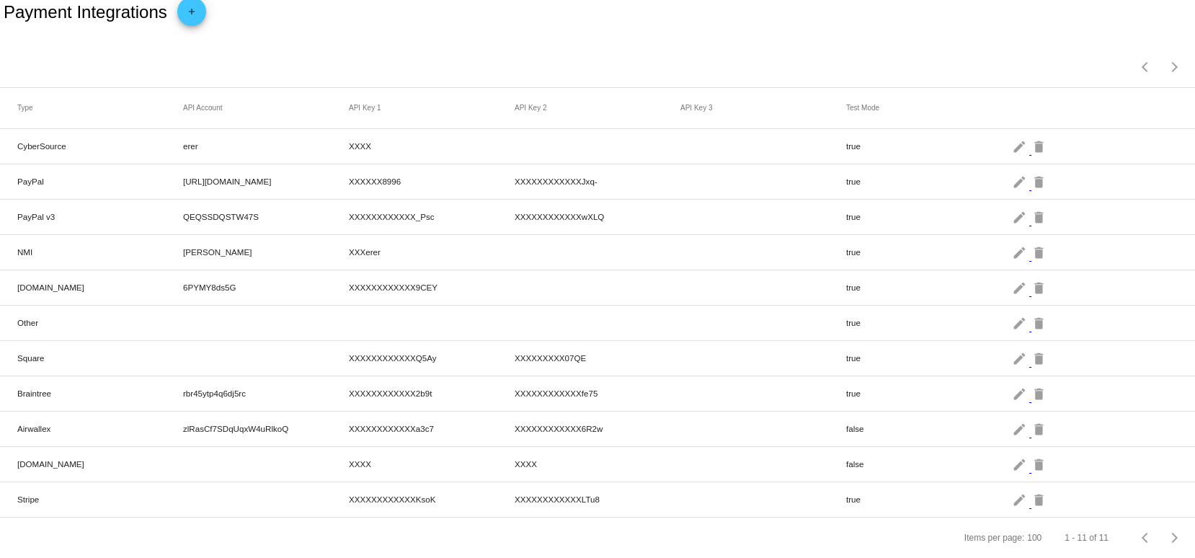
click at [997, 491] on mat-cell "true" at bounding box center [929, 499] width 166 height 17
click at [1012, 488] on mat-icon "edit" at bounding box center [1020, 499] width 17 height 22
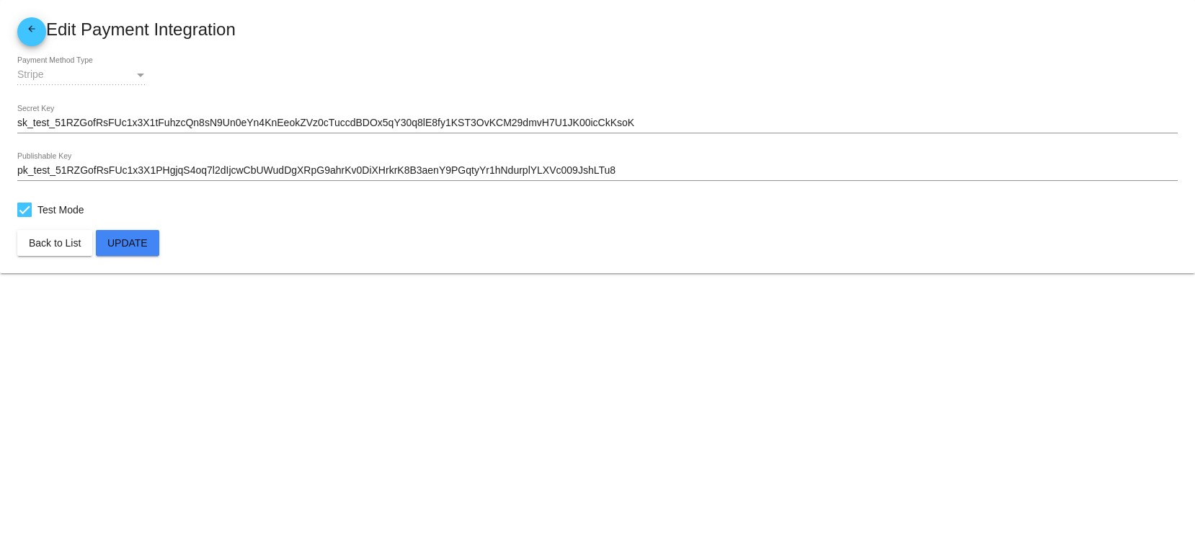
click at [25, 26] on mat-icon "arrow_back" at bounding box center [31, 32] width 17 height 17
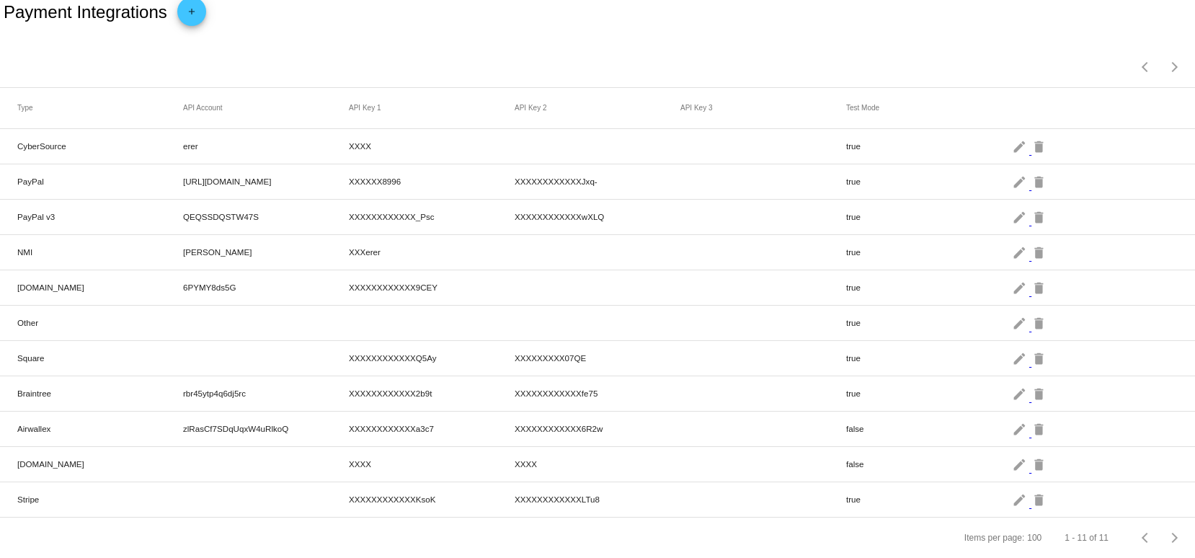
scroll to position [30, 0]
